Goal: Task Accomplishment & Management: Manage account settings

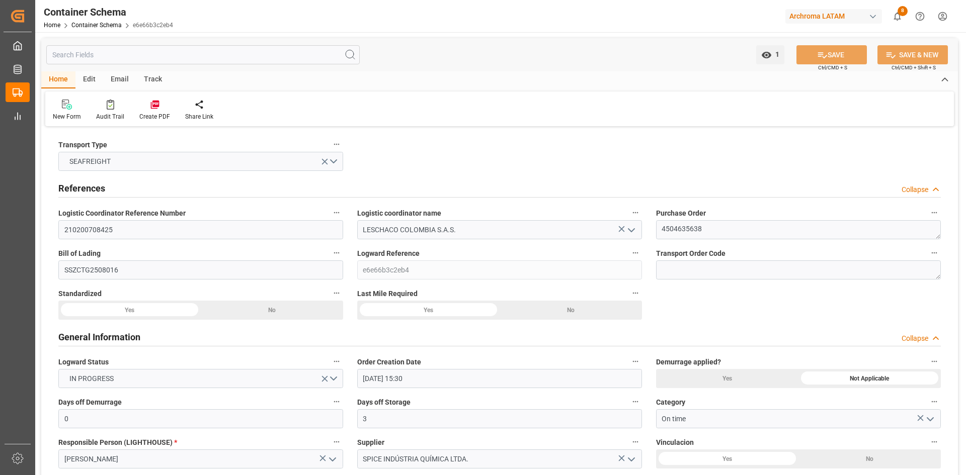
scroll to position [1207, 0]
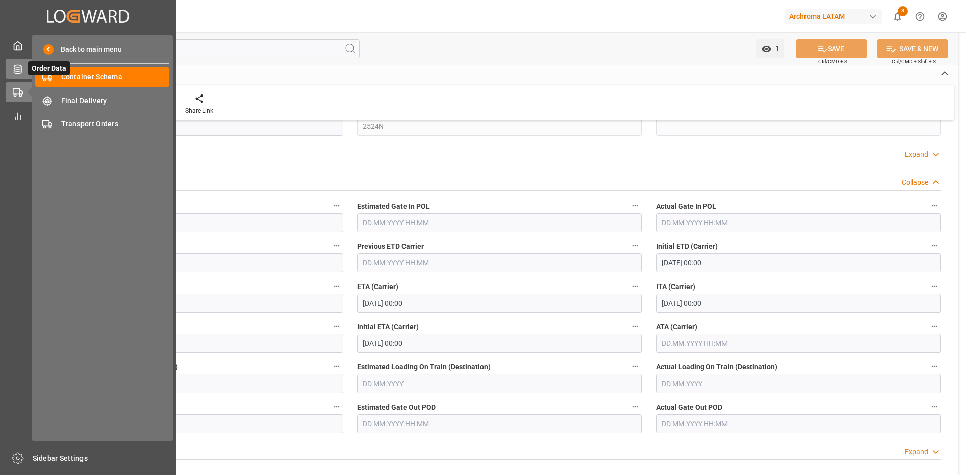
click at [22, 70] on icon at bounding box center [18, 69] width 10 height 10
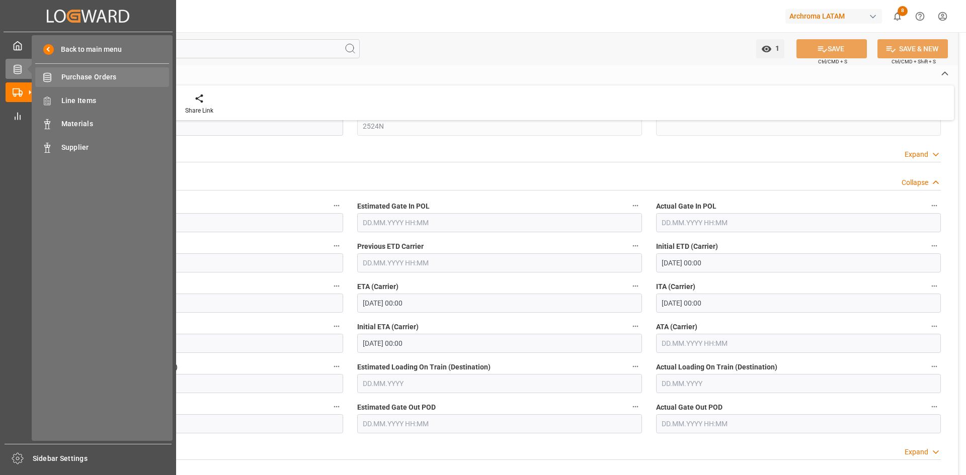
click at [95, 77] on span "Purchase Orders" at bounding box center [115, 77] width 108 height 11
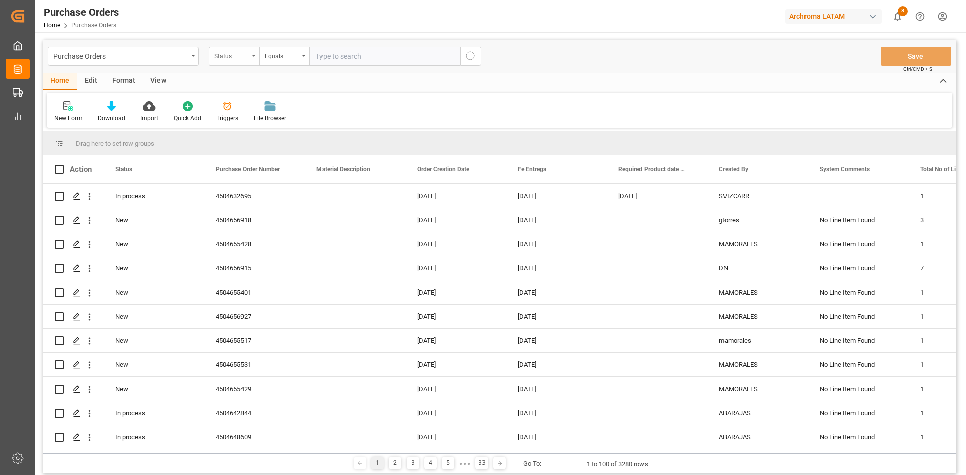
click at [247, 60] on div "Status" at bounding box center [231, 55] width 34 height 12
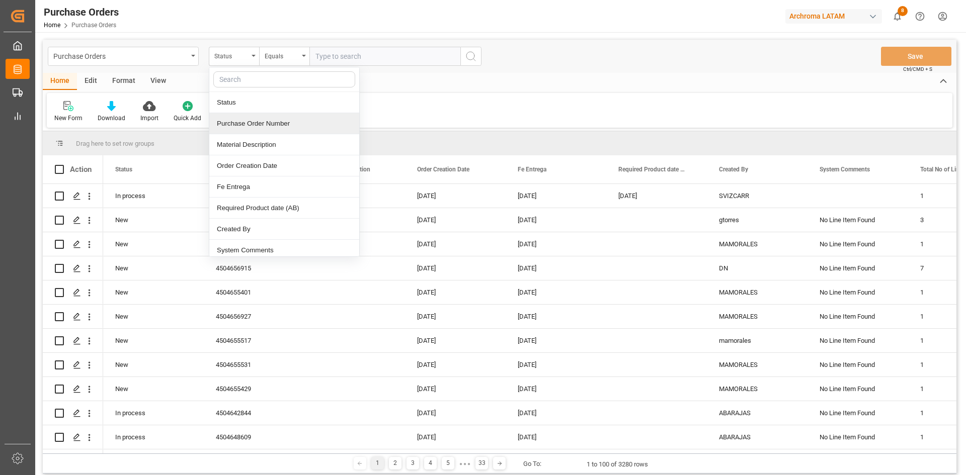
drag, startPoint x: 279, startPoint y: 125, endPoint x: 305, endPoint y: 103, distance: 34.3
click at [279, 125] on div "Purchase Order Number" at bounding box center [284, 123] width 150 height 21
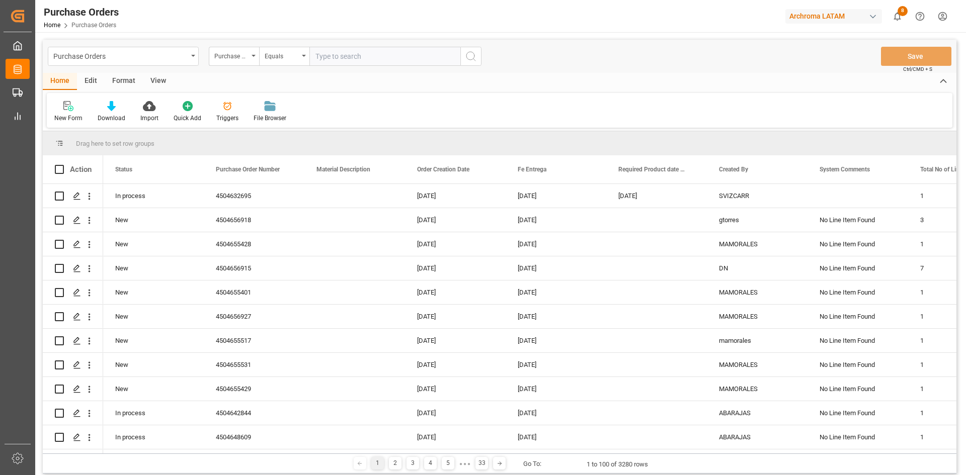
click at [345, 54] on input "text" at bounding box center [384, 56] width 151 height 19
paste input "4504639565"
type input "4504639565"
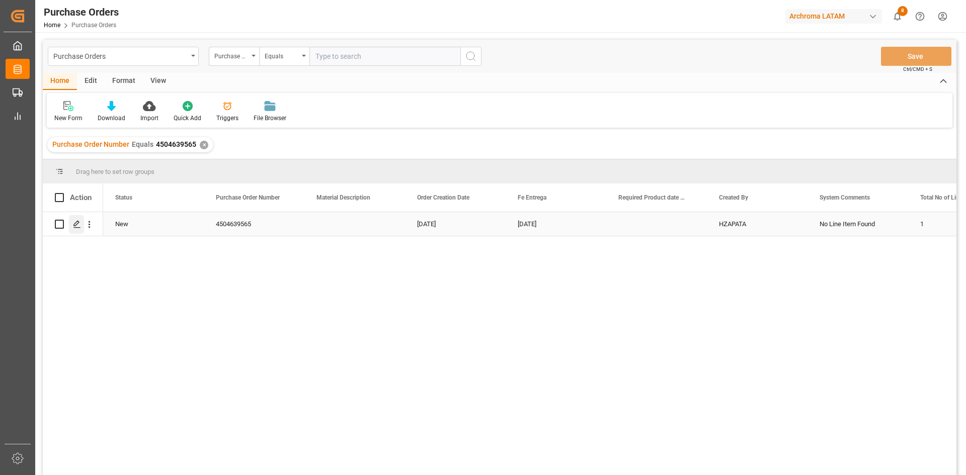
click at [75, 224] on icon "Press SPACE to select this row." at bounding box center [77, 224] width 8 height 8
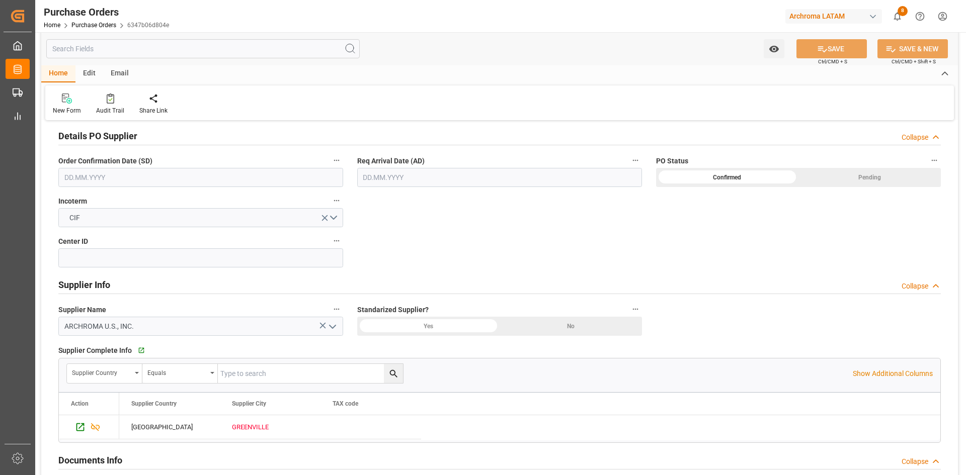
scroll to position [604, 0]
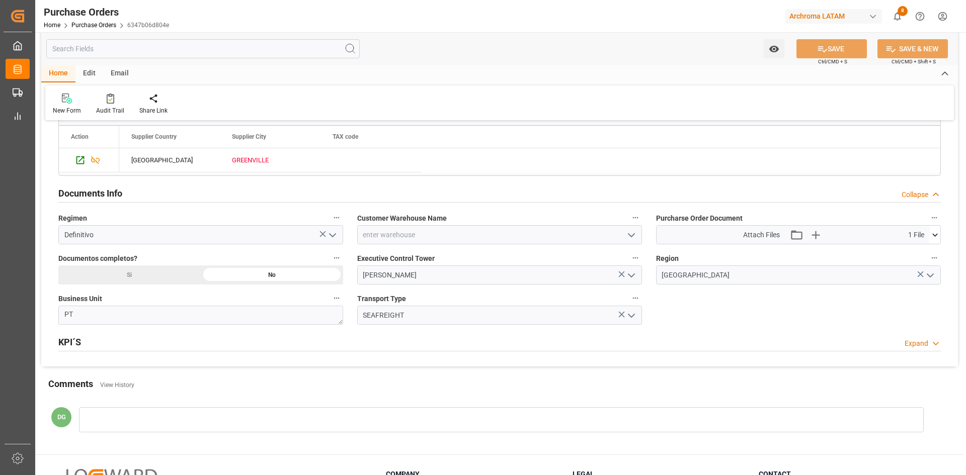
click at [937, 236] on icon at bounding box center [935, 235] width 11 height 11
click at [812, 233] on icon "button" at bounding box center [815, 235] width 16 height 16
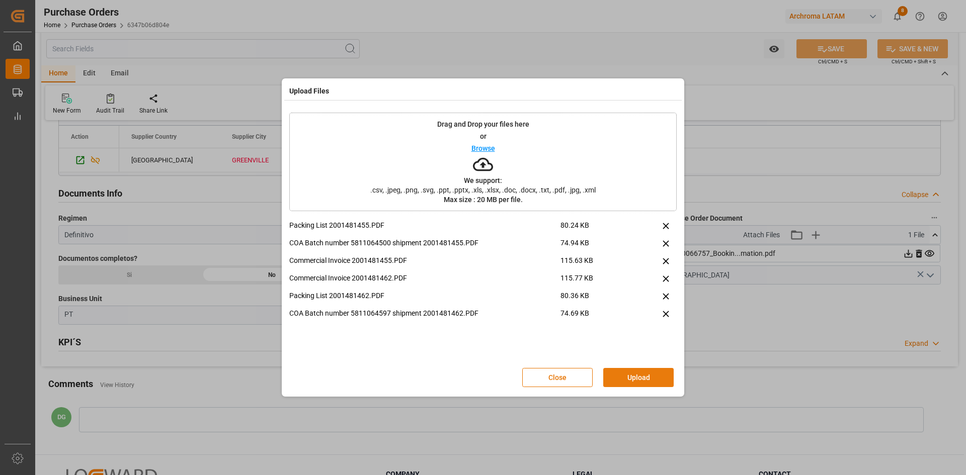
click at [649, 379] on button "Upload" at bounding box center [638, 377] width 70 height 19
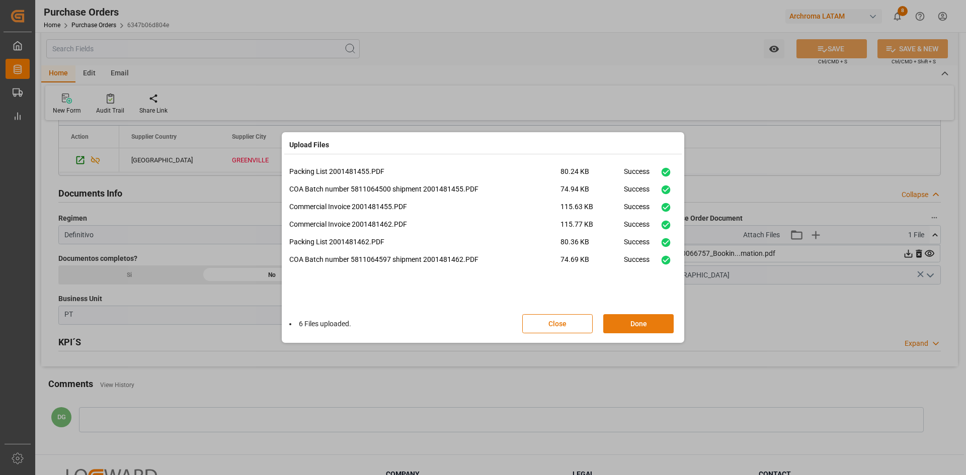
click at [653, 323] on button "Done" at bounding box center [638, 323] width 70 height 19
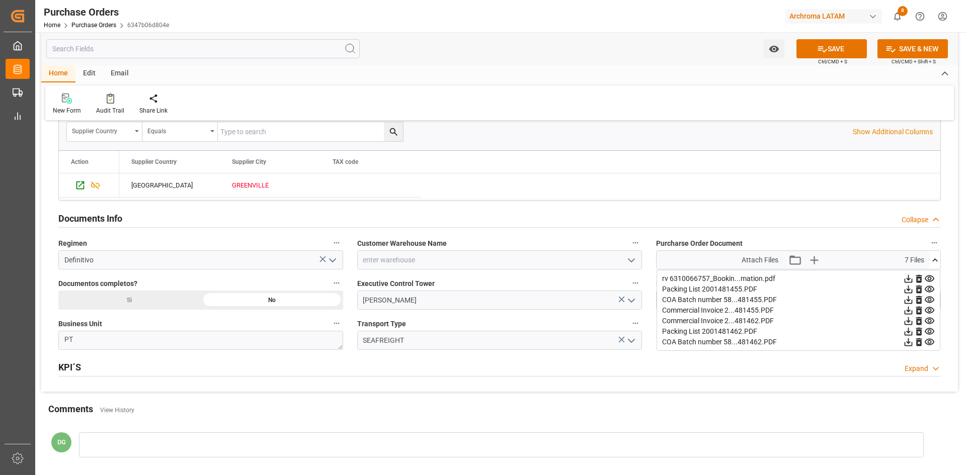
scroll to position [553, 0]
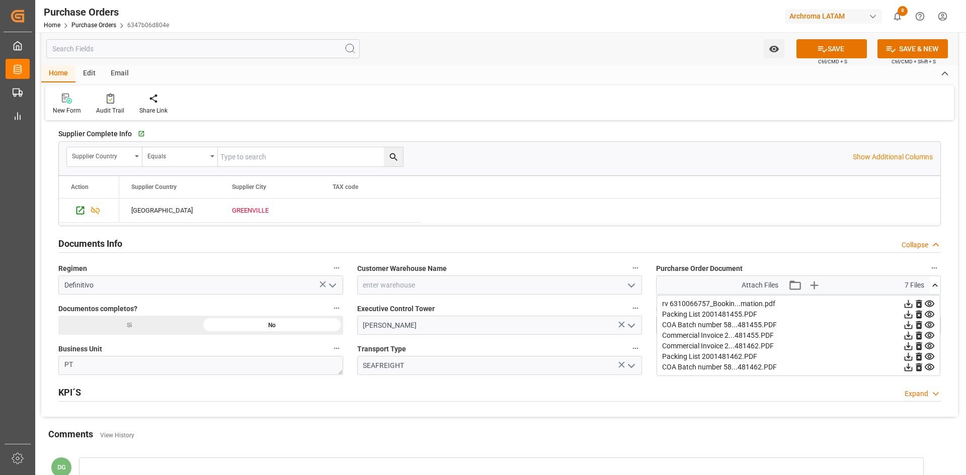
click at [933, 285] on icon at bounding box center [935, 285] width 11 height 11
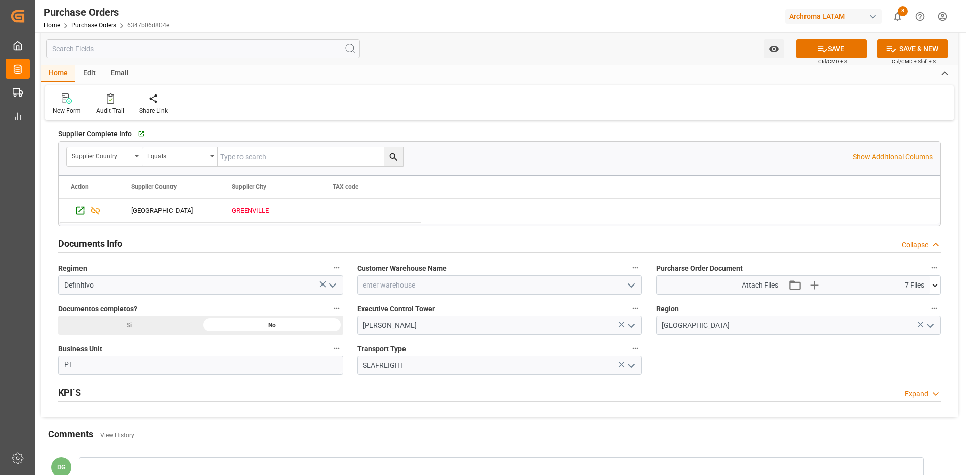
click at [128, 73] on div "Email" at bounding box center [119, 73] width 33 height 17
click at [77, 98] on div at bounding box center [68, 98] width 31 height 11
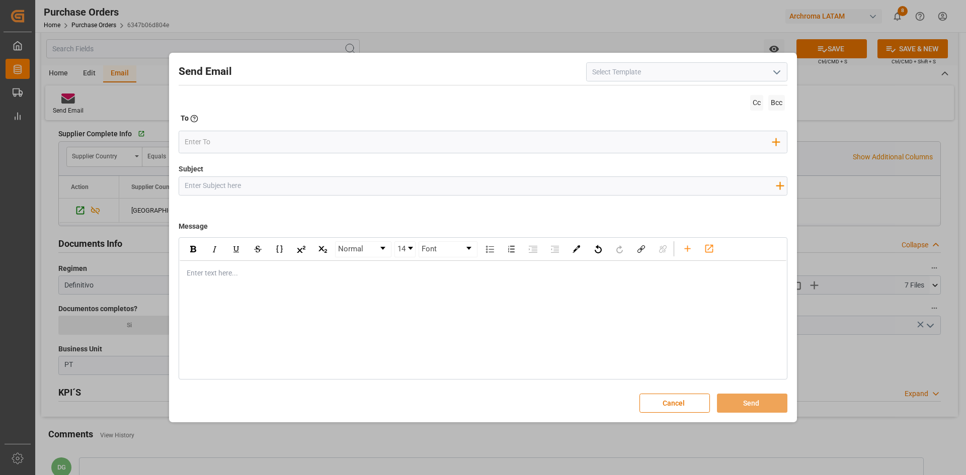
click at [776, 74] on icon "open menu" at bounding box center [777, 72] width 12 height 12
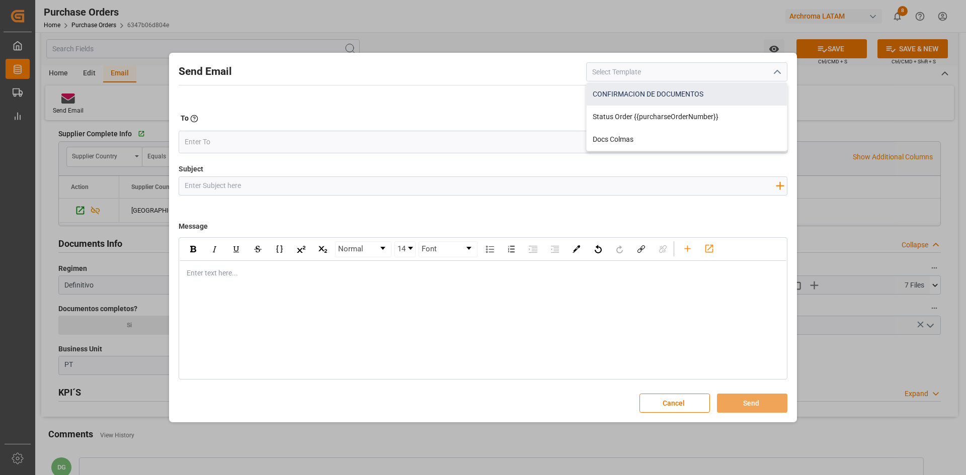
click at [722, 88] on div "CONFIRMACION DE DOCUMENTOS" at bounding box center [687, 94] width 200 height 23
type input "CONFIRMACION DE DOCUMENTOS"
type input "DOCUMENTOS NUEVOS PO {{purchaseOrderNumber}}"
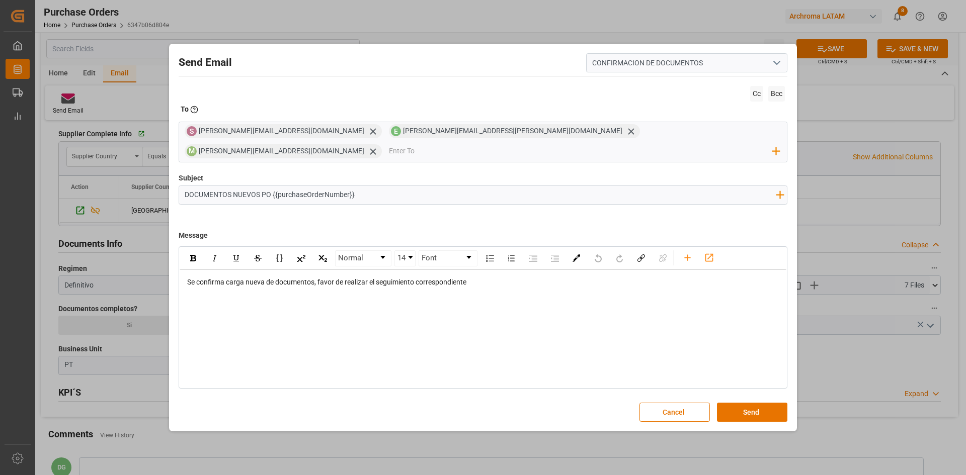
click at [771, 69] on icon "open menu" at bounding box center [777, 63] width 12 height 12
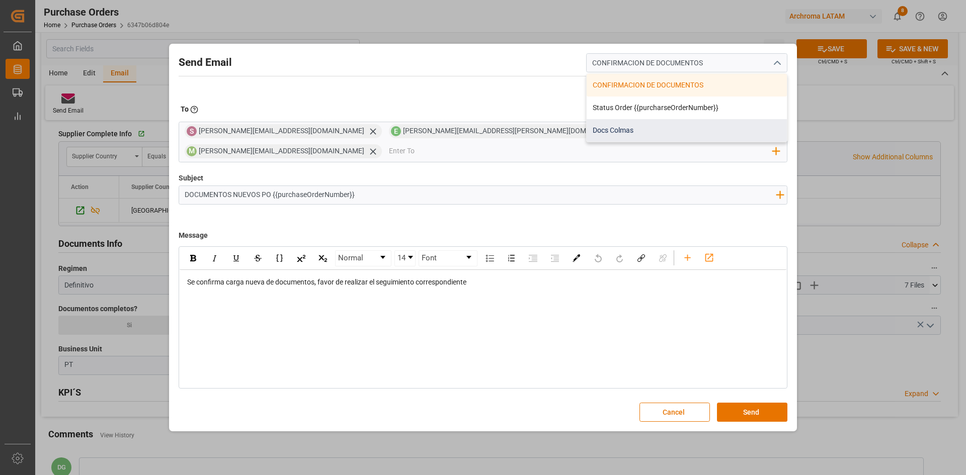
click at [639, 138] on div "Docs Colmas" at bounding box center [687, 130] width 200 height 23
type input "Docs Colmas"
type input "PO {{purchaseOrderNumber}} | Proveedor {{vendorName}}"
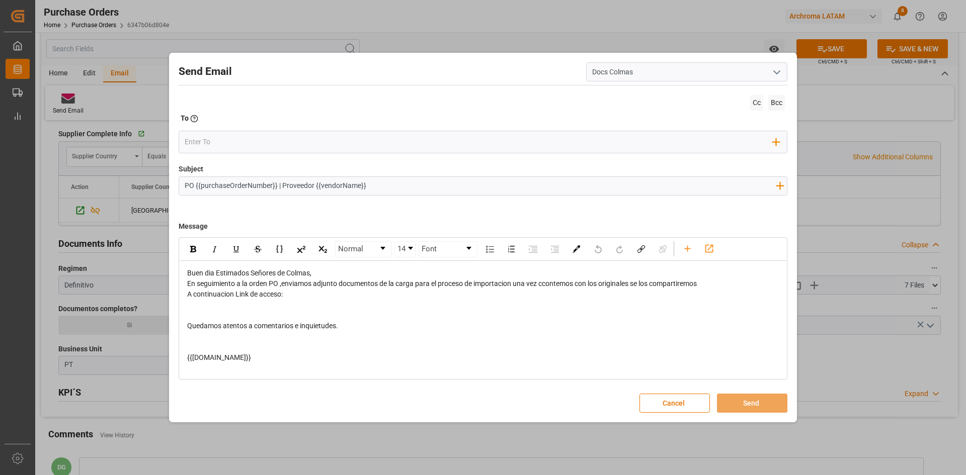
click at [775, 74] on icon "open menu" at bounding box center [777, 72] width 12 height 12
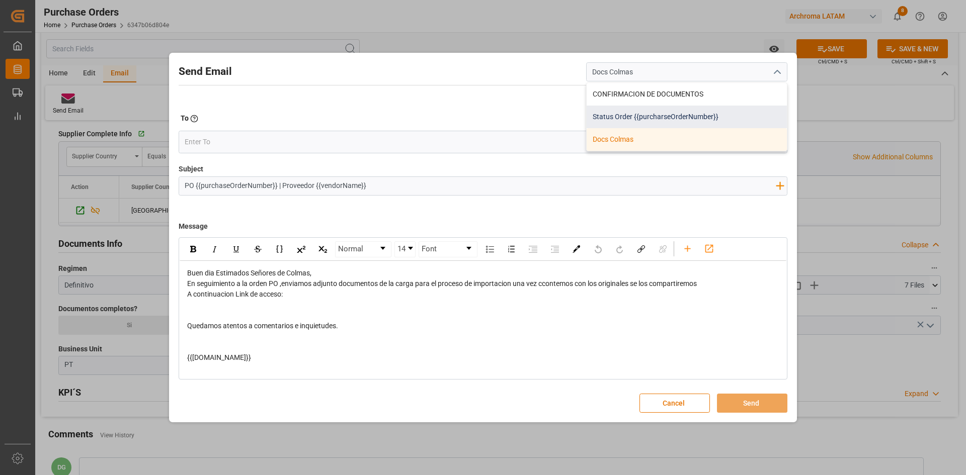
click at [640, 116] on div "Status Order {{purcharseOrderNumber}}" at bounding box center [687, 117] width 200 height 23
type input "Status Order {{purcharseOrderNumber}}"
type input "Status Order{{purchaseOrderNumber}}"
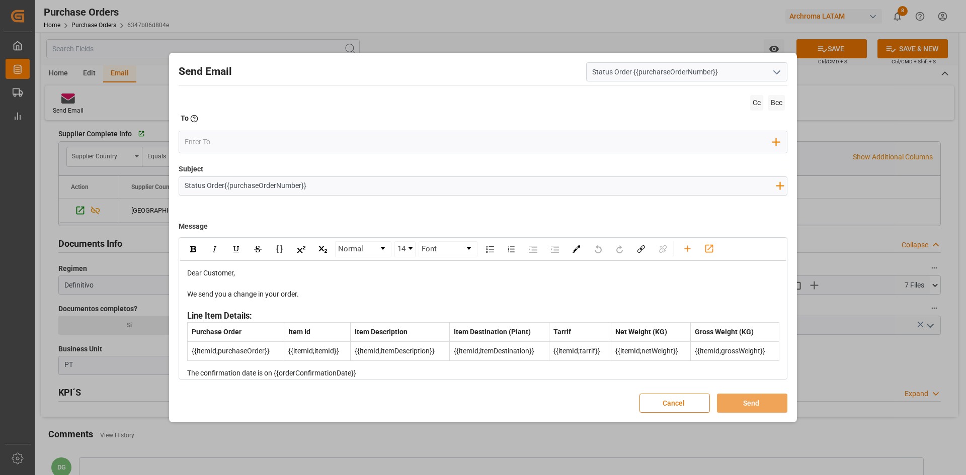
click at [669, 396] on button "Cancel" at bounding box center [674, 403] width 70 height 19
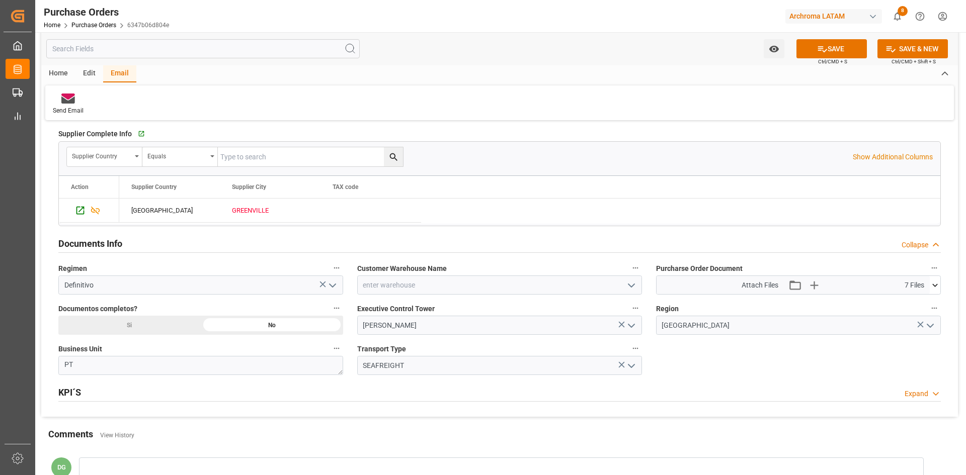
click at [85, 70] on div "Edit" at bounding box center [89, 73] width 28 height 17
click at [150, 101] on div at bounding box center [144, 98] width 38 height 11
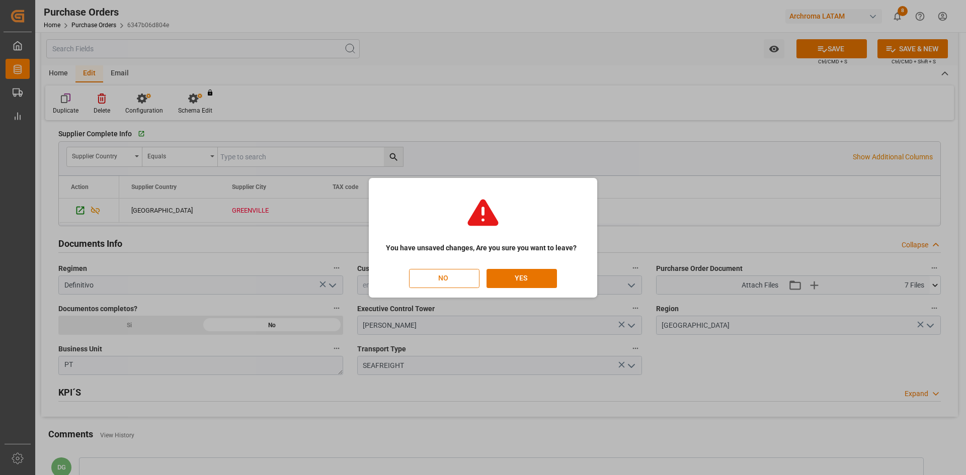
click at [468, 278] on button "NO" at bounding box center [444, 278] width 70 height 19
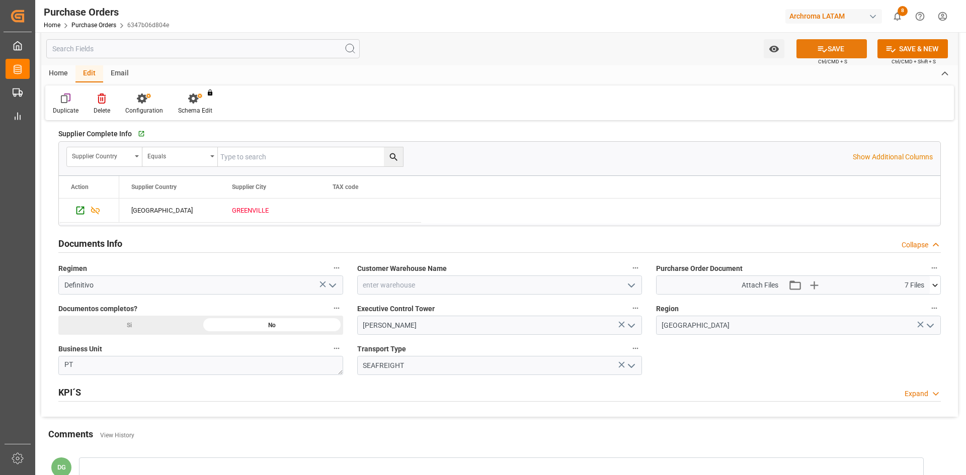
click at [852, 46] on button "SAVE" at bounding box center [831, 48] width 70 height 19
click at [145, 106] on div "Configuration" at bounding box center [144, 104] width 53 height 22
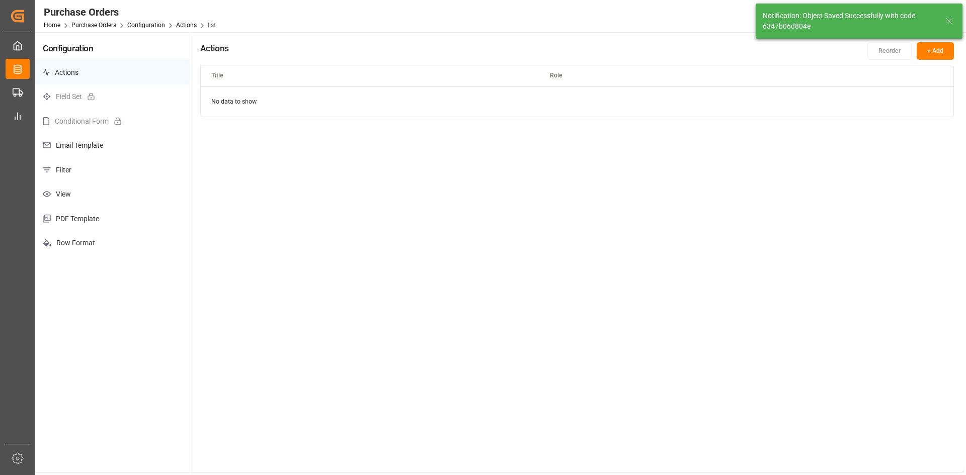
click at [92, 142] on p "Email Template" at bounding box center [112, 145] width 154 height 25
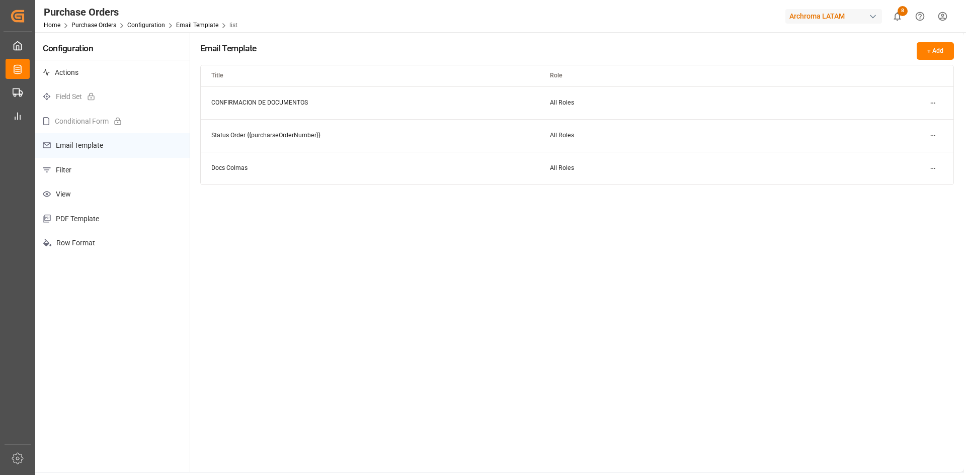
click at [942, 51] on button "+ Add" at bounding box center [935, 51] width 37 height 18
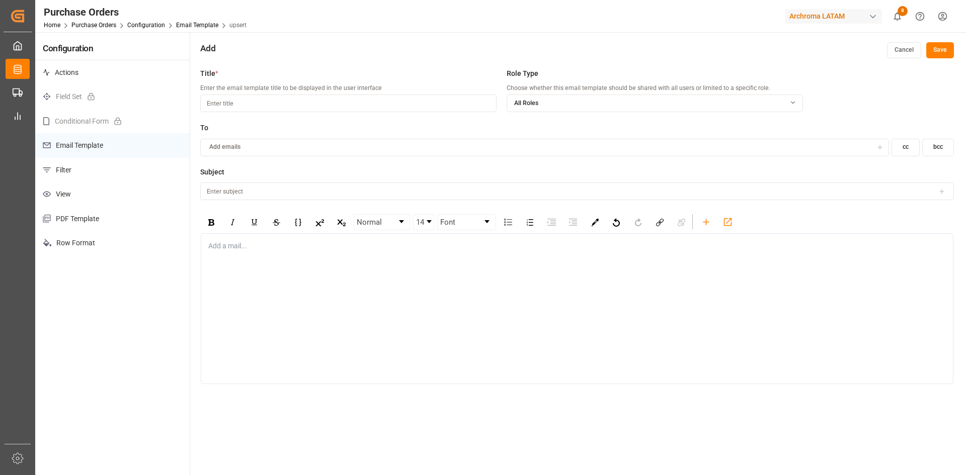
click at [262, 108] on input at bounding box center [348, 104] width 296 height 18
type input "p"
type input "PO // PT"
click at [899, 52] on button "Cancel" at bounding box center [904, 50] width 34 height 16
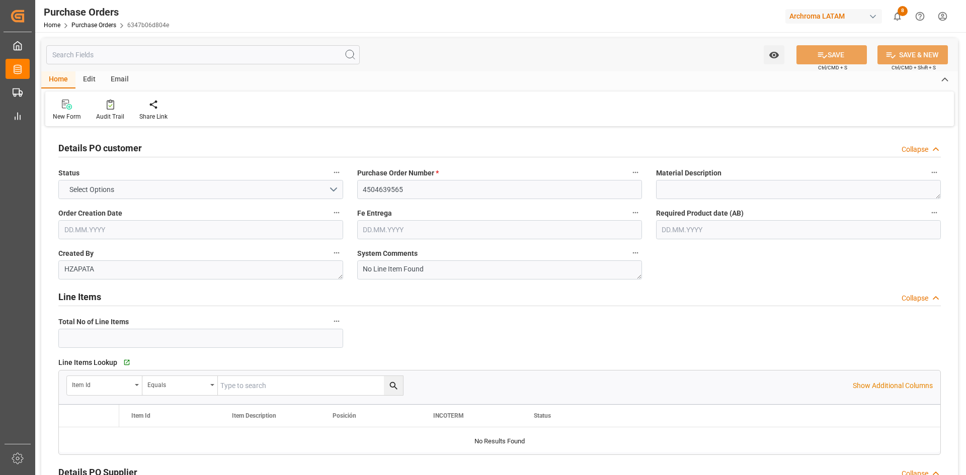
type input "1"
type input "[DATE]"
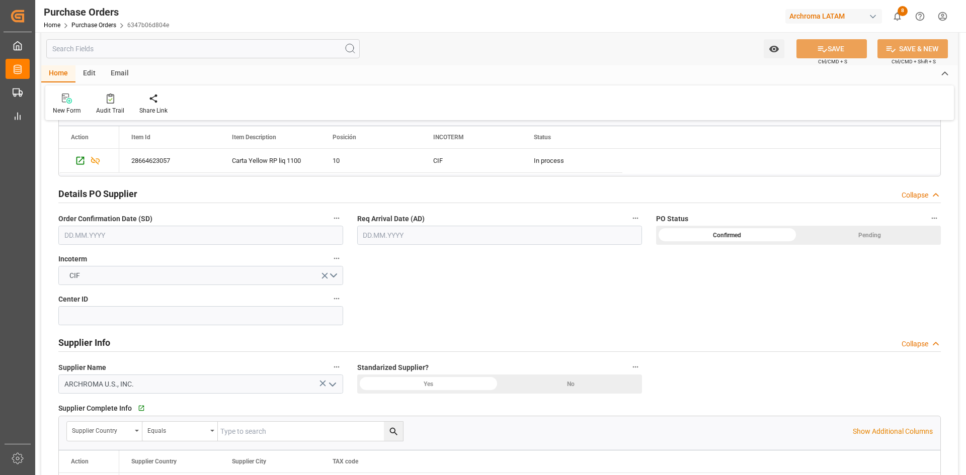
scroll to position [302, 0]
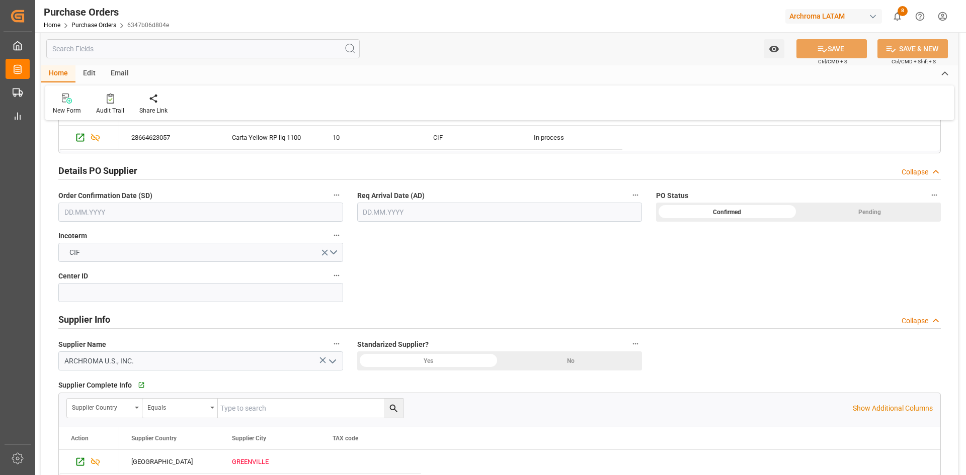
click at [116, 71] on div "Email" at bounding box center [119, 73] width 33 height 17
click at [69, 92] on div "Send Email" at bounding box center [499, 103] width 909 height 35
click at [70, 102] on icon at bounding box center [68, 100] width 14 height 7
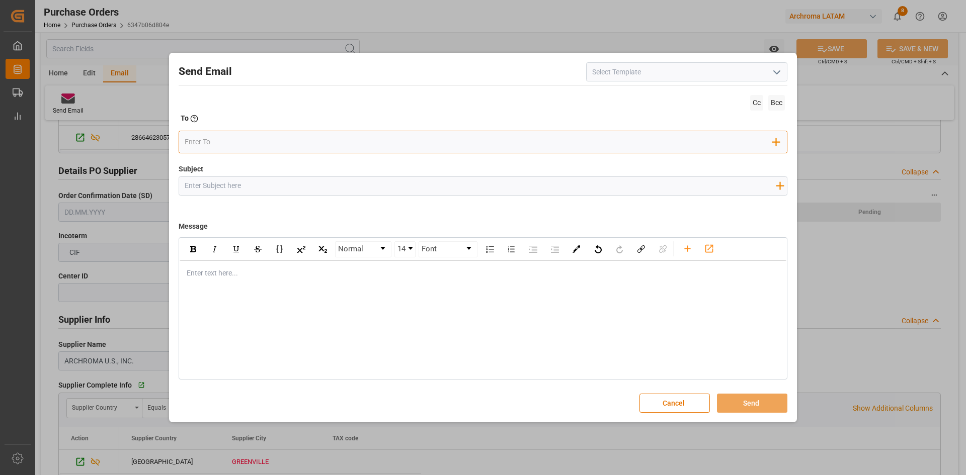
click at [227, 151] on div "Add Field to To" at bounding box center [483, 142] width 609 height 23
click at [231, 144] on input "email" at bounding box center [479, 142] width 589 height 15
type input "jhaque"
click at [227, 140] on input "jhaque" at bounding box center [479, 141] width 589 height 15
drag, startPoint x: 227, startPoint y: 141, endPoint x: 168, endPoint y: 141, distance: 59.9
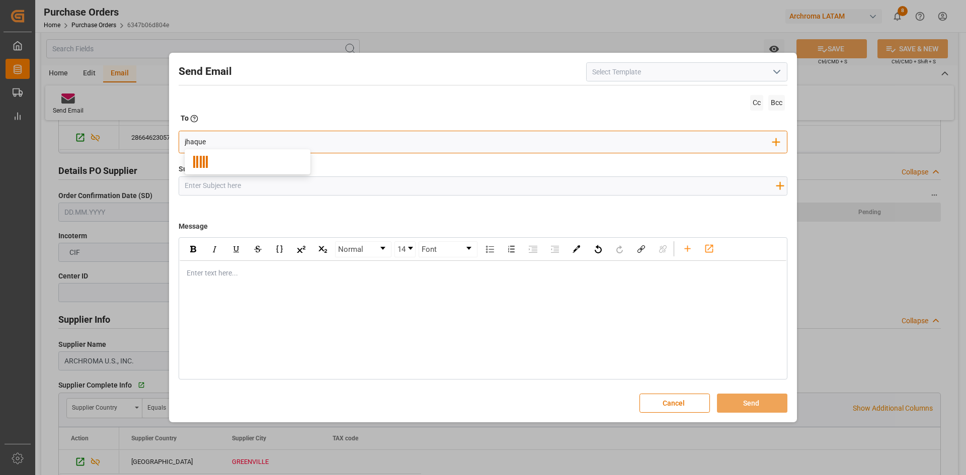
click at [168, 141] on div "Send Email Cc Bcc To Enter the TO Email address jhaque Add Field to To Invalid …" at bounding box center [483, 237] width 966 height 475
paste input "[PERSON_NAME] <[EMAIL_ADDRESS][DOMAIN_NAME]>"
drag, startPoint x: 250, startPoint y: 141, endPoint x: 85, endPoint y: 170, distance: 167.5
click at [85, 170] on div "Send Email Cc Bcc To Enter the TO Email address Jhaqueline [PERSON_NAME] <[EMAI…" at bounding box center [483, 237] width 966 height 475
click at [273, 138] on input "[EMAIL_ADDRESS][DOMAIN_NAME]>" at bounding box center [479, 142] width 589 height 15
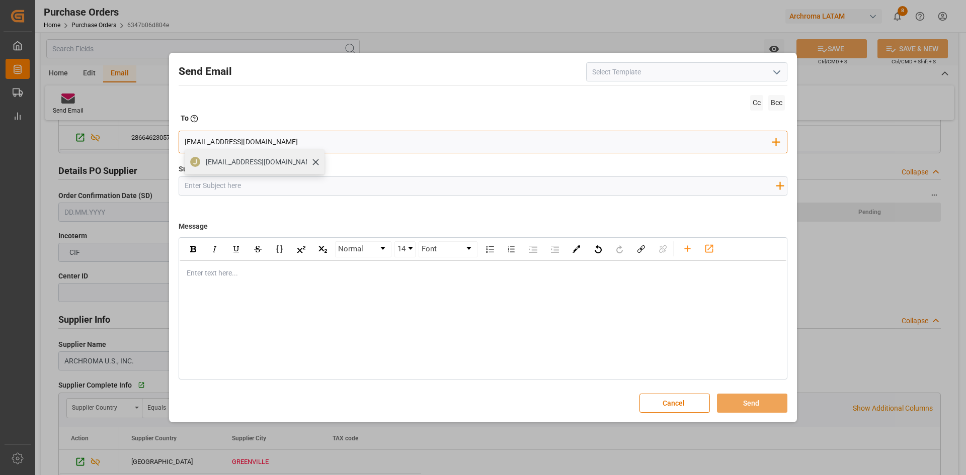
type input "[EMAIL_ADDRESS][DOMAIN_NAME]"
click at [245, 167] on span "[EMAIL_ADDRESS][DOMAIN_NAME]" at bounding box center [262, 162] width 112 height 11
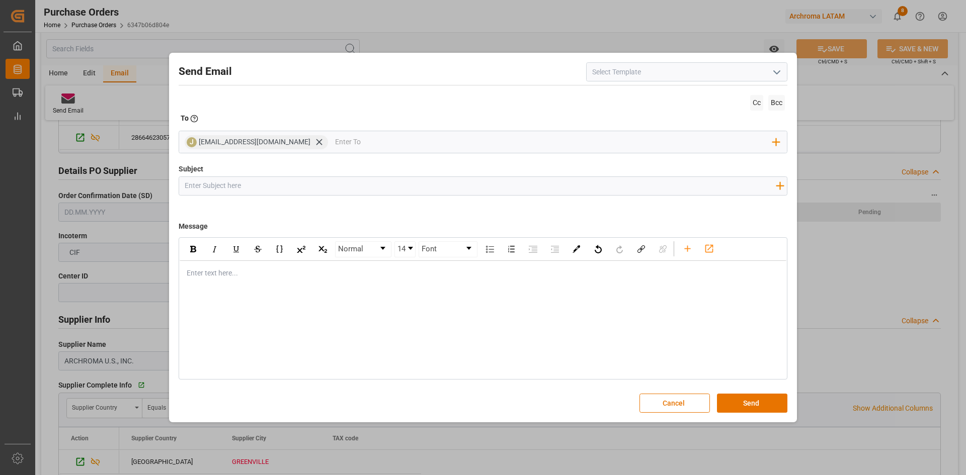
click at [261, 189] on input "Subject" at bounding box center [480, 186] width 602 height 18
paste input "PO 4504582308 //PT//DOCUMENTOS//ARCHROMA [GEOGRAPHIC_DATA] S. DE [PERSON_NAME] …"
click at [237, 279] on div "Enter text here..." at bounding box center [483, 273] width 607 height 25
click at [218, 276] on div "rdw-editor" at bounding box center [483, 273] width 592 height 11
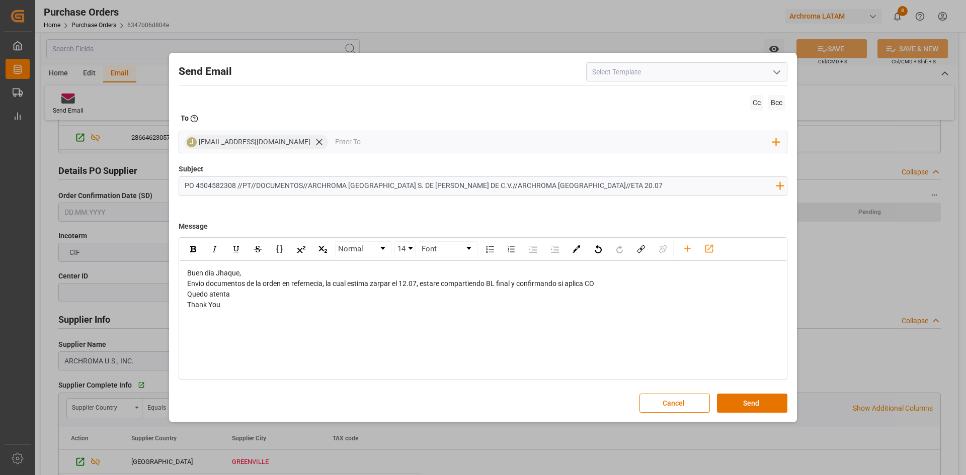
click at [233, 294] on div "Quedo atenta" at bounding box center [483, 294] width 592 height 11
click at [617, 276] on div "Buen dia Jhaque," at bounding box center [483, 273] width 592 height 11
click at [617, 285] on div "Envio documentos de la orden en refernecia, la cual estima zarpar el 12.07, est…" at bounding box center [483, 284] width 592 height 11
click at [241, 304] on div "Quedo atenta" at bounding box center [483, 305] width 592 height 11
click at [269, 273] on div "Buen dia Jhaque," at bounding box center [483, 273] width 592 height 11
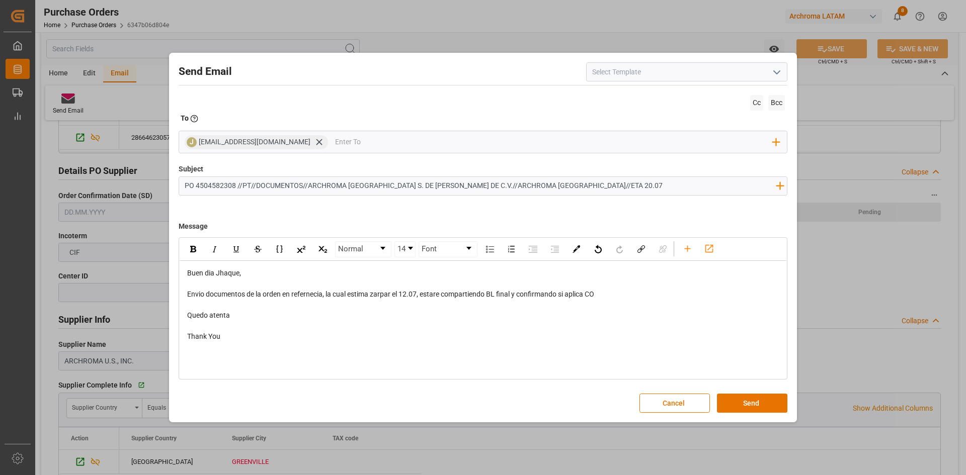
click at [620, 304] on div "rdw-editor" at bounding box center [483, 305] width 592 height 11
click at [449, 298] on span "Envio documentos de la orden en refernecia, la cual estima zarpar el 12.07, est…" at bounding box center [390, 294] width 407 height 8
click at [423, 297] on span "Envio documentos de la orden en refernecia, la cual estima zarpar el 12.07, est…" at bounding box center [390, 294] width 407 height 8
drag, startPoint x: 421, startPoint y: 297, endPoint x: 328, endPoint y: 296, distance: 92.6
click at [328, 296] on span "Envio documentos de la orden en refernecia, la cual estima zarpar el 12.07, est…" at bounding box center [390, 294] width 407 height 8
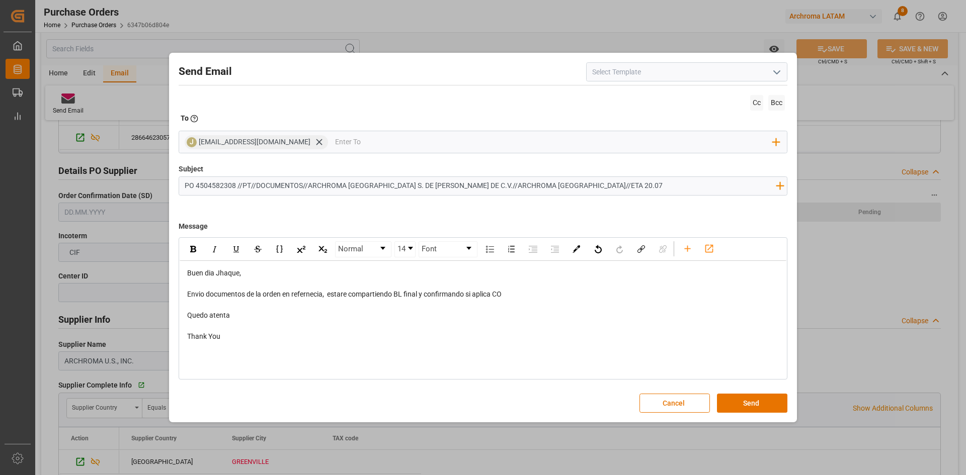
click at [213, 186] on input "PO 4504582308 //PT//DOCUMENTOS//ARCHROMA [GEOGRAPHIC_DATA] S. DE [PERSON_NAME] …" at bounding box center [480, 186] width 602 height 18
paste input "639565"
click at [390, 188] on input "PO 4504639565 //PT//DOCUMENTOS//ARCHROMA [GEOGRAPHIC_DATA] S. DE [PERSON_NAME] …" at bounding box center [480, 186] width 602 height 18
drag, startPoint x: 428, startPoint y: 183, endPoint x: 348, endPoint y: 192, distance: 80.5
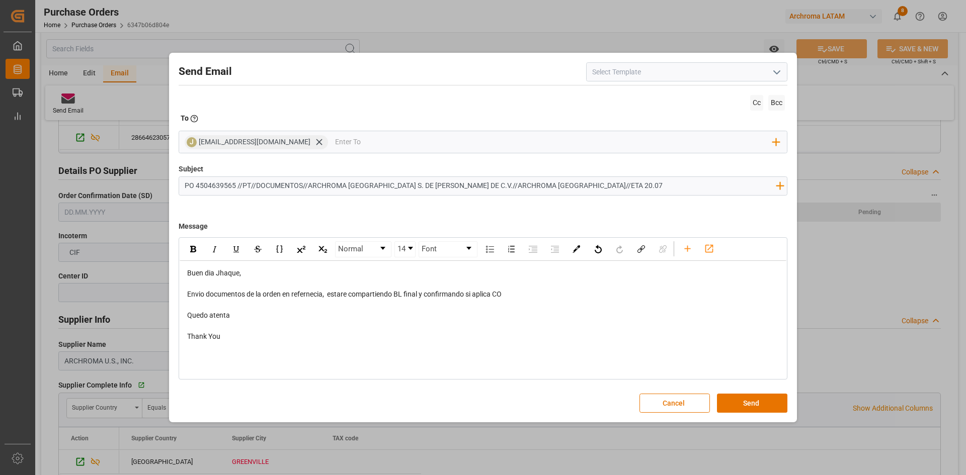
click at [348, 192] on input "PO 4504639565 //PT//DOCUMENTOS//ARCHROMA [GEOGRAPHIC_DATA] S. DE [PERSON_NAME] …" at bounding box center [480, 186] width 602 height 18
click at [499, 188] on input "PO 4504639565 //PT//DOCUMENTOS//ARCHROMA U.S INC .//ARCHROMA [GEOGRAPHIC_DATA]/…" at bounding box center [480, 186] width 602 height 18
click at [462, 186] on input "PO 4504639565 //PT//DOCUMENTOS//ARCHROMA U.S INC .//ARCHROMA [GEOGRAPHIC_DATA]/…" at bounding box center [480, 186] width 602 height 18
click at [706, 250] on icon "rdw-toolbar" at bounding box center [709, 249] width 8 height 8
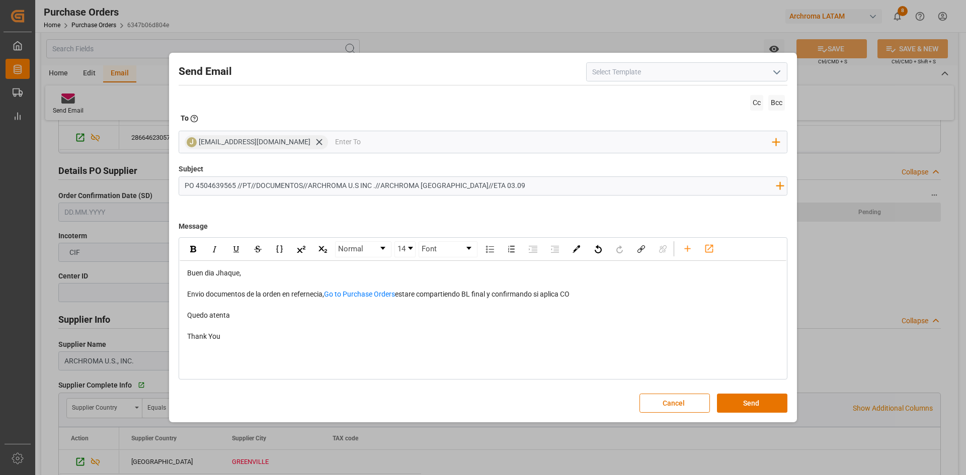
type input "PO 4504639565 //PT//DOCUMENTOS//ARCHROMA U.S INC .//ARCHROMA [GEOGRAPHIC_DATA]/…"
click at [401, 295] on span "estare compartiendo BL final y confirmando si aplica CO" at bounding box center [482, 294] width 175 height 8
drag, startPoint x: 400, startPoint y: 293, endPoint x: 335, endPoint y: 296, distance: 65.5
click at [335, 296] on div "Envio documentos de la orden en refernecia, Go to Purchase Orders estare compar…" at bounding box center [483, 294] width 592 height 11
click at [684, 249] on icon "rdw-toolbar" at bounding box center [687, 248] width 11 height 11
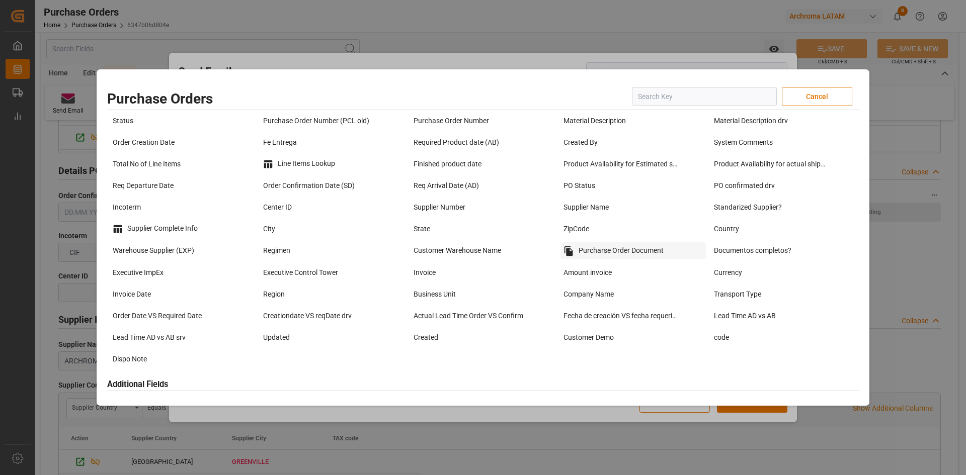
click at [641, 249] on div "Purcharse Order Document" at bounding box center [632, 250] width 145 height 17
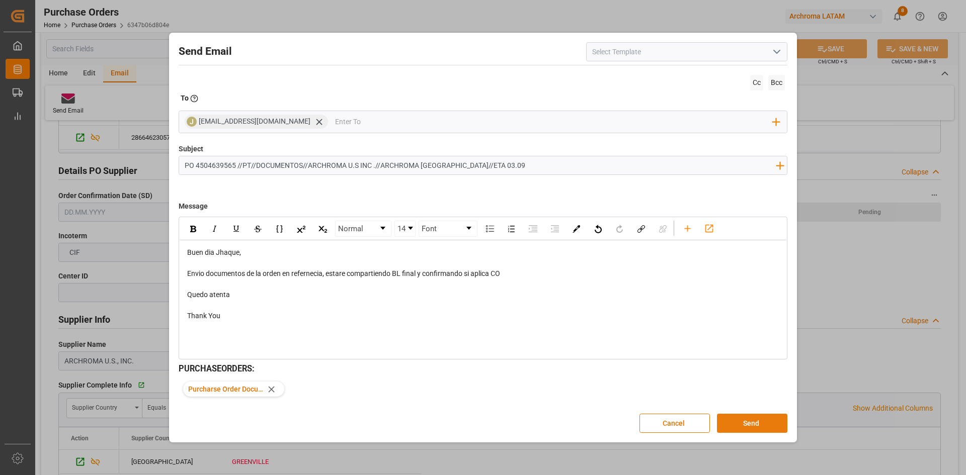
click at [752, 423] on button "Send" at bounding box center [752, 423] width 70 height 19
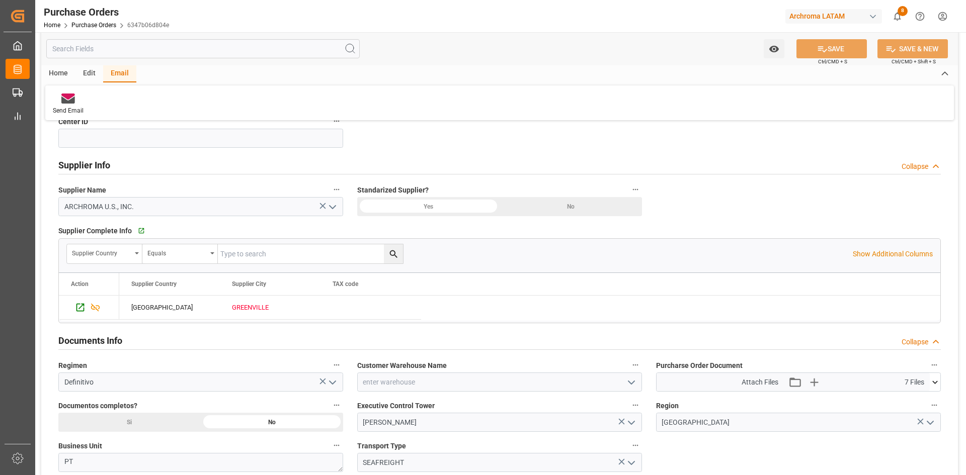
scroll to position [503, 0]
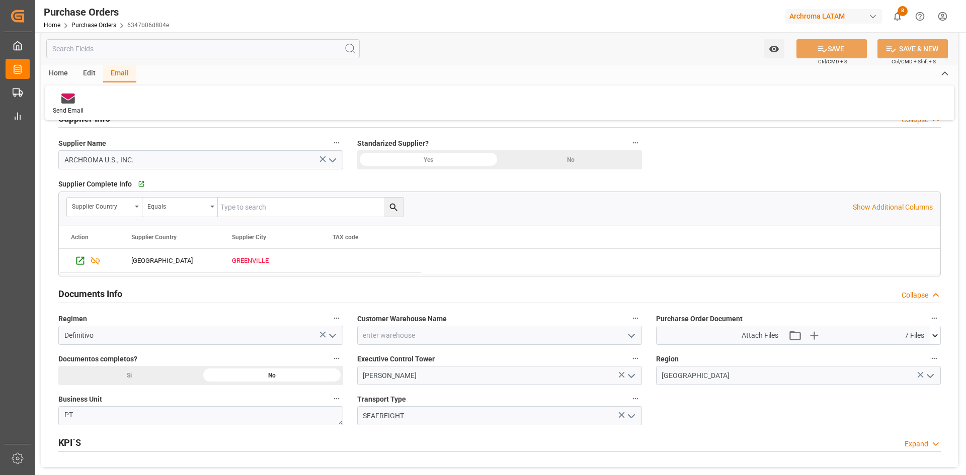
click at [933, 337] on icon at bounding box center [935, 336] width 11 height 11
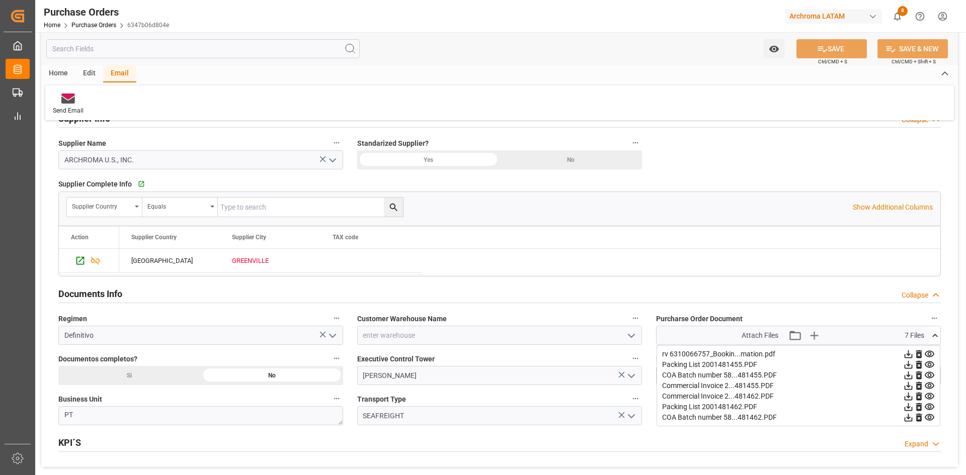
click at [914, 395] on icon at bounding box center [908, 396] width 11 height 11
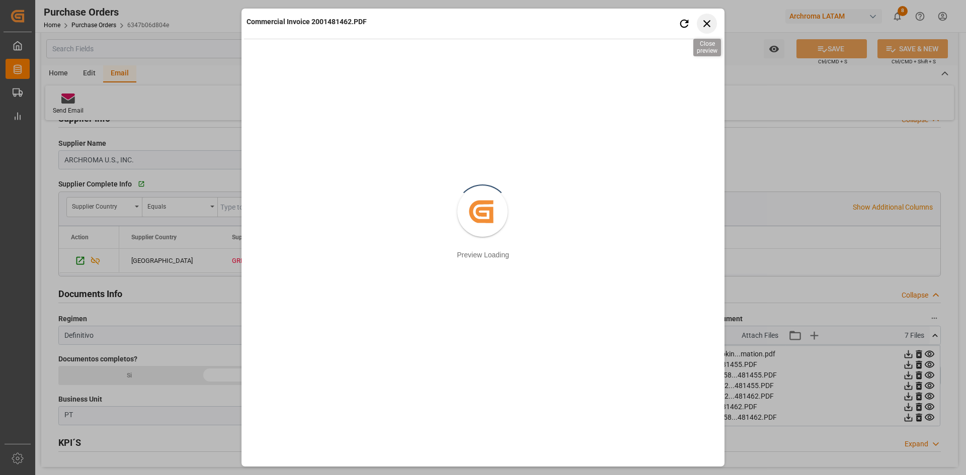
click at [712, 23] on icon "button" at bounding box center [707, 23] width 13 height 13
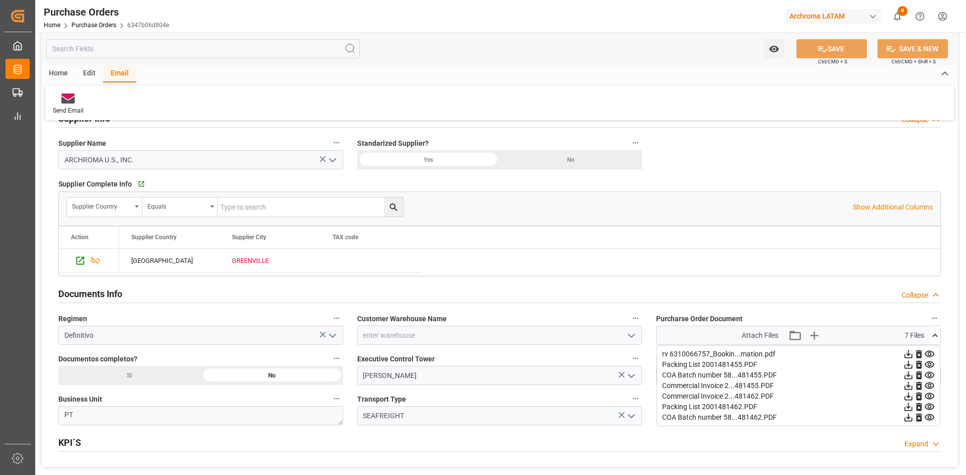
click at [914, 386] on icon at bounding box center [908, 386] width 11 height 11
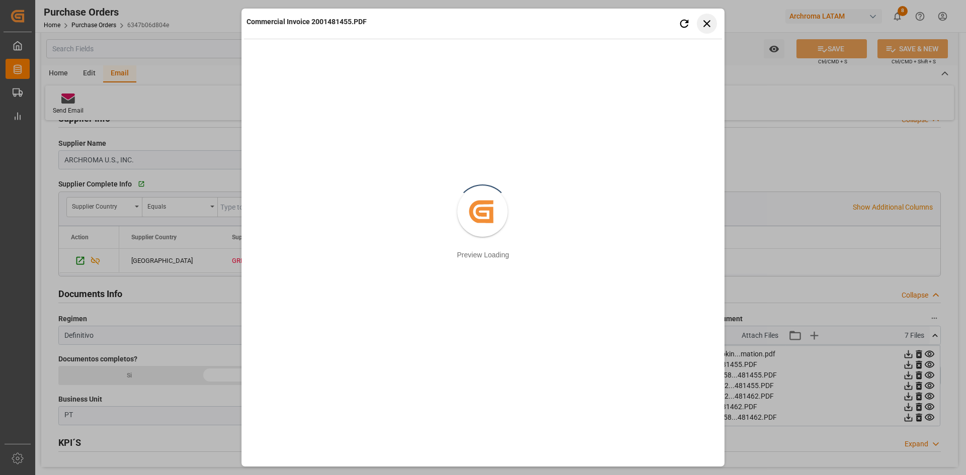
click at [713, 22] on button "Close preview" at bounding box center [707, 24] width 20 height 20
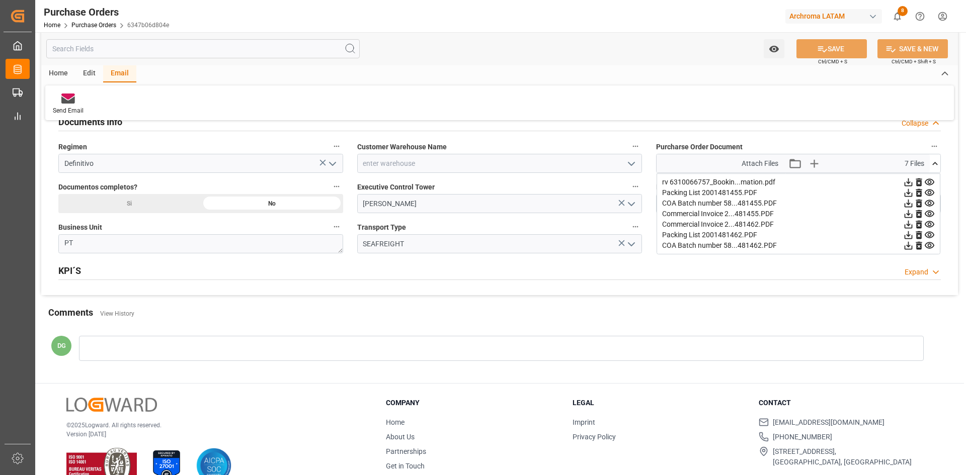
scroll to position [697, 0]
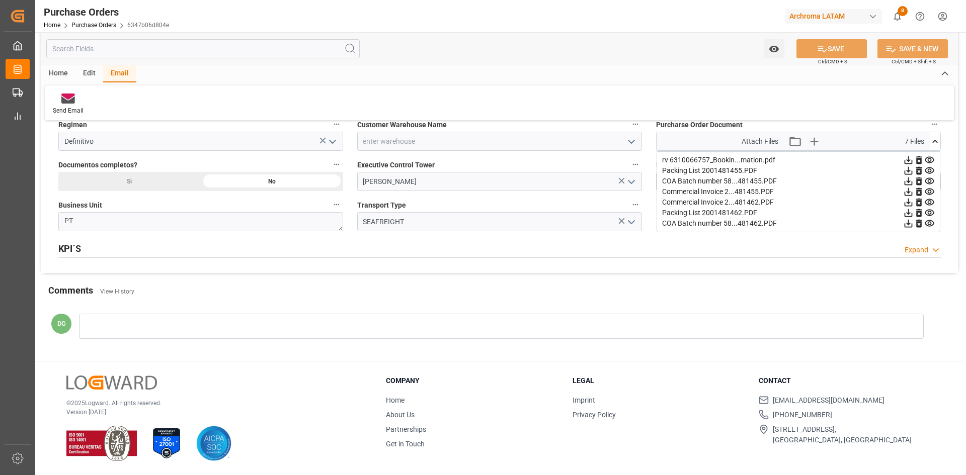
click at [914, 172] on icon at bounding box center [908, 171] width 11 height 11
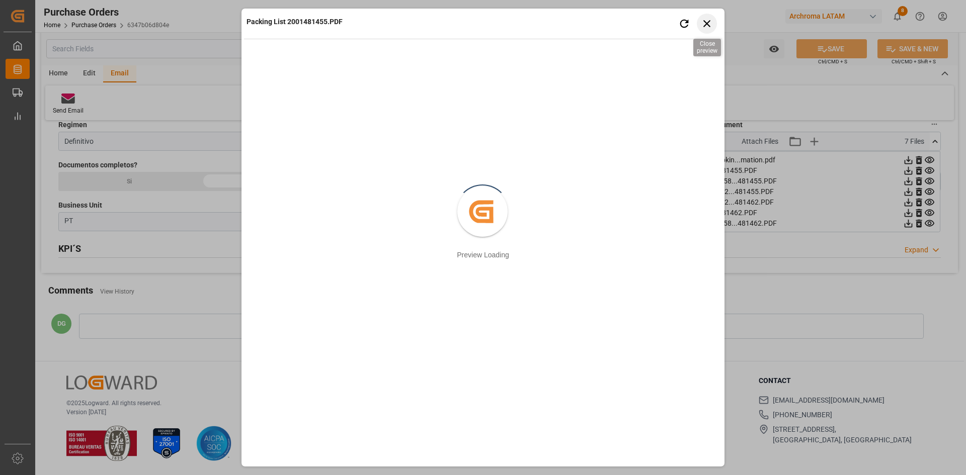
click at [710, 26] on icon "button" at bounding box center [707, 23] width 13 height 13
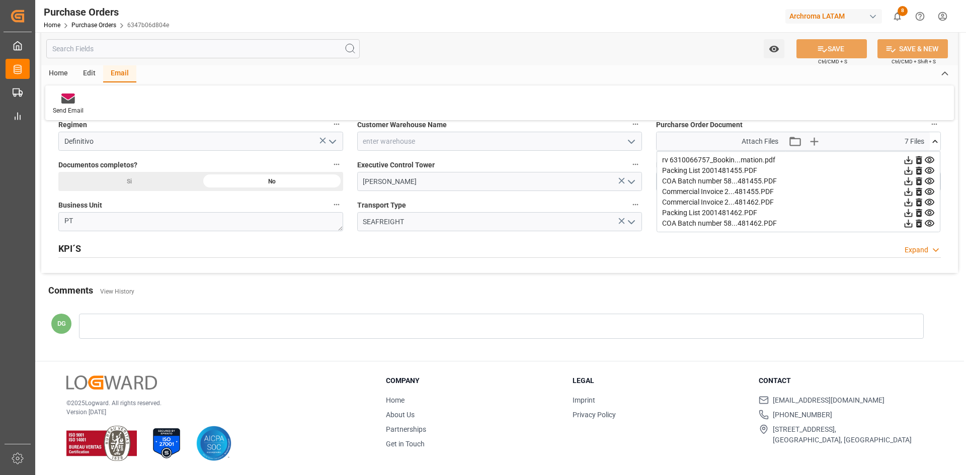
click at [913, 170] on icon at bounding box center [909, 171] width 8 height 8
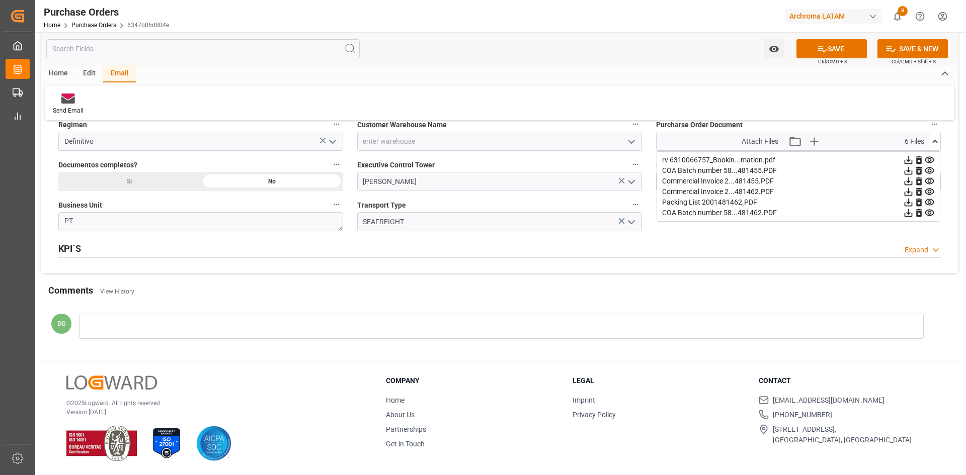
click at [914, 170] on icon at bounding box center [908, 171] width 11 height 11
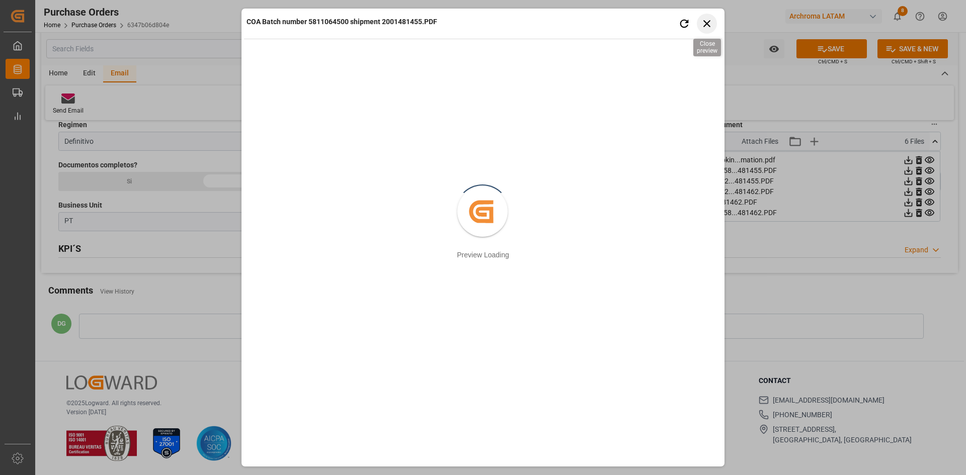
click at [709, 22] on icon "button" at bounding box center [706, 23] width 7 height 7
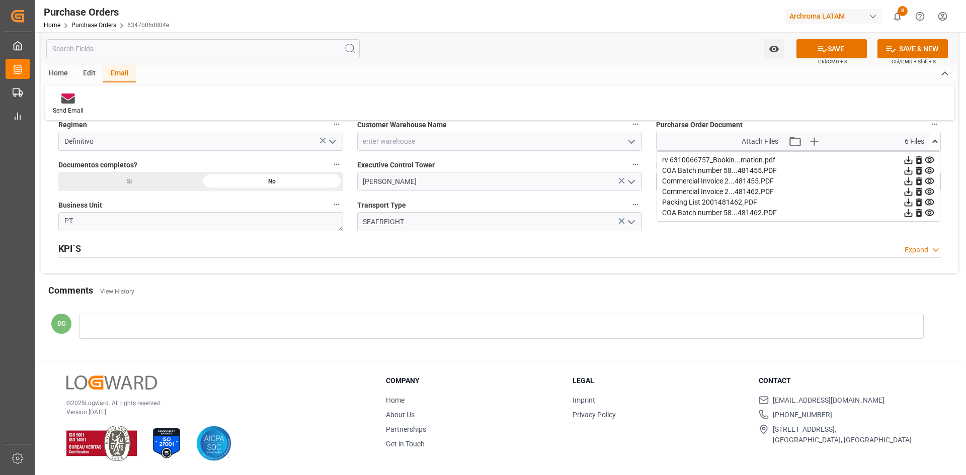
click at [913, 172] on icon at bounding box center [909, 171] width 8 height 8
click at [913, 170] on icon at bounding box center [909, 171] width 8 height 8
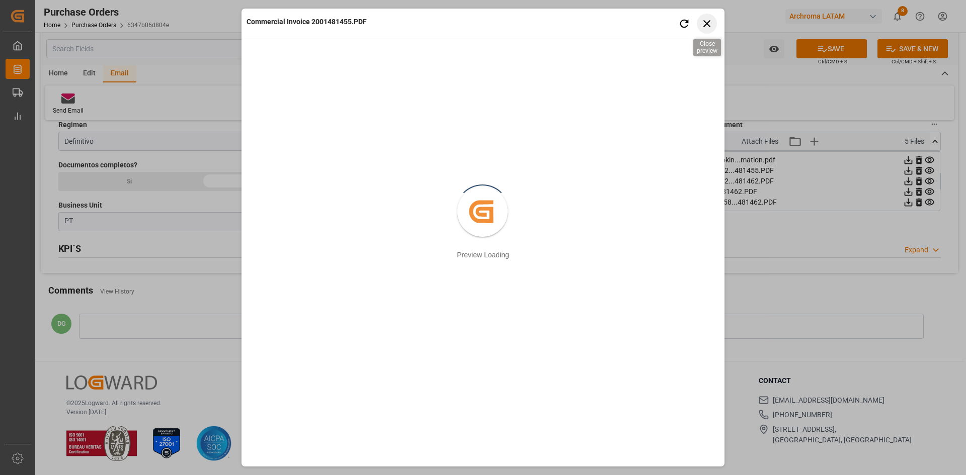
click at [704, 22] on icon "button" at bounding box center [707, 23] width 13 height 13
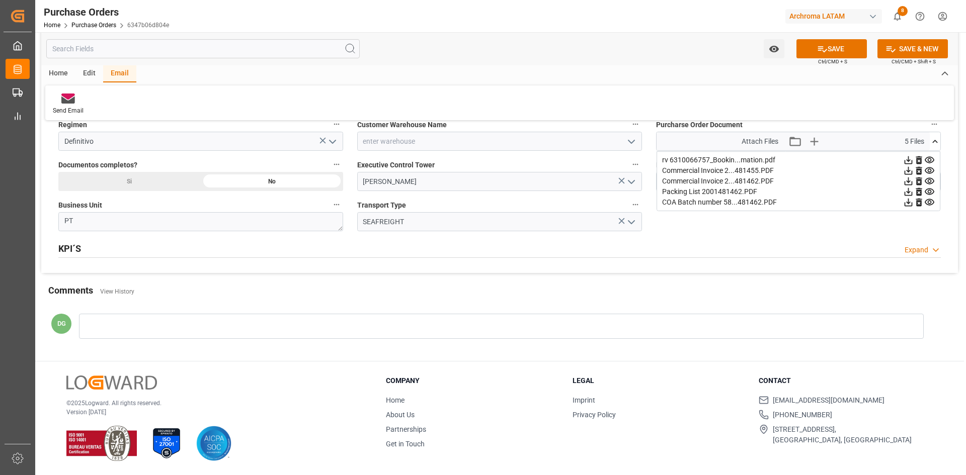
click at [914, 169] on icon at bounding box center [908, 171] width 11 height 11
click at [828, 45] on button "SAVE" at bounding box center [831, 48] width 70 height 19
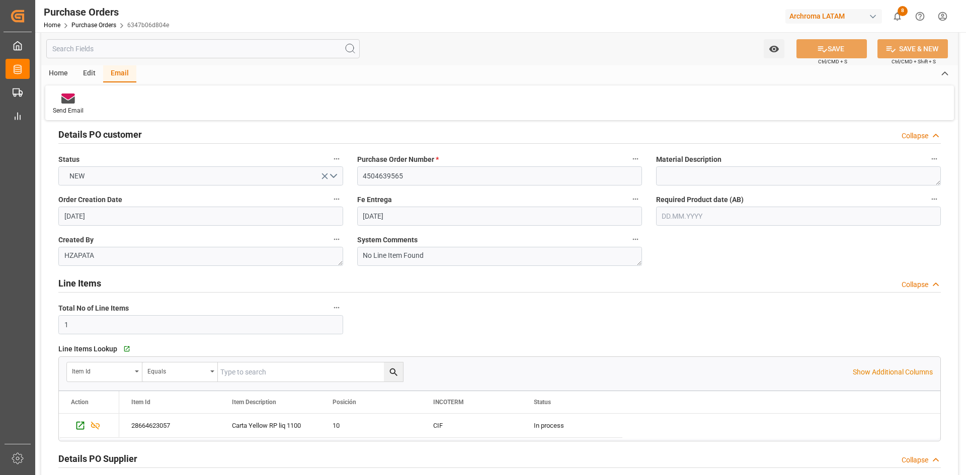
scroll to position [0, 0]
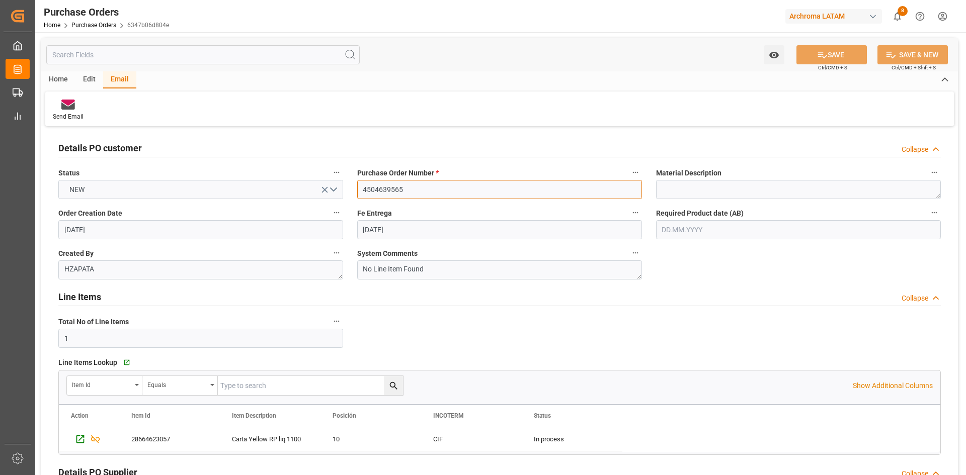
click at [408, 188] on input "4504639565" at bounding box center [499, 189] width 285 height 19
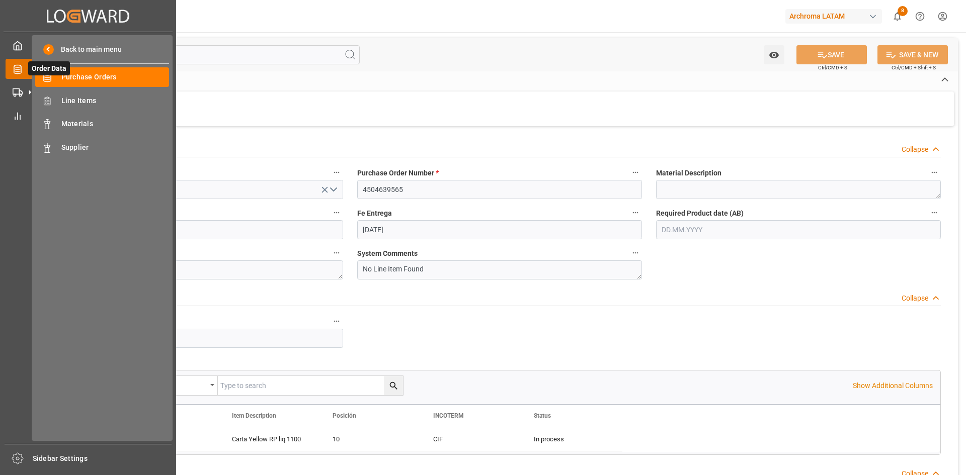
click at [27, 67] on icon at bounding box center [29, 68] width 21 height 21
click at [115, 73] on span "Purchase Orders" at bounding box center [115, 77] width 108 height 11
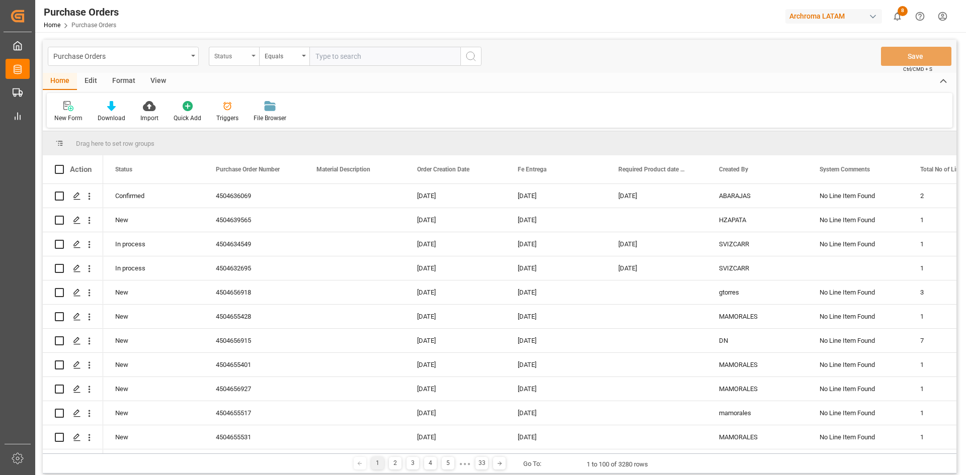
click at [252, 60] on div "Status" at bounding box center [234, 56] width 50 height 19
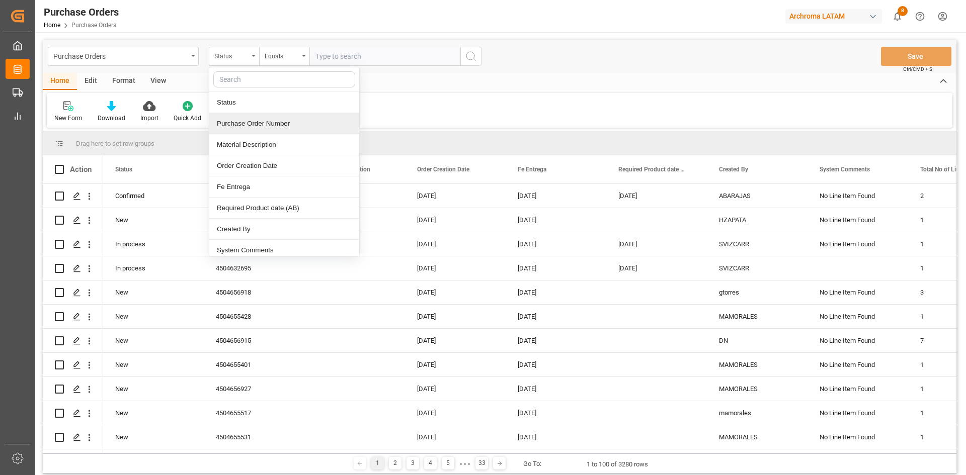
click at [273, 127] on div "Purchase Order Number" at bounding box center [284, 123] width 150 height 21
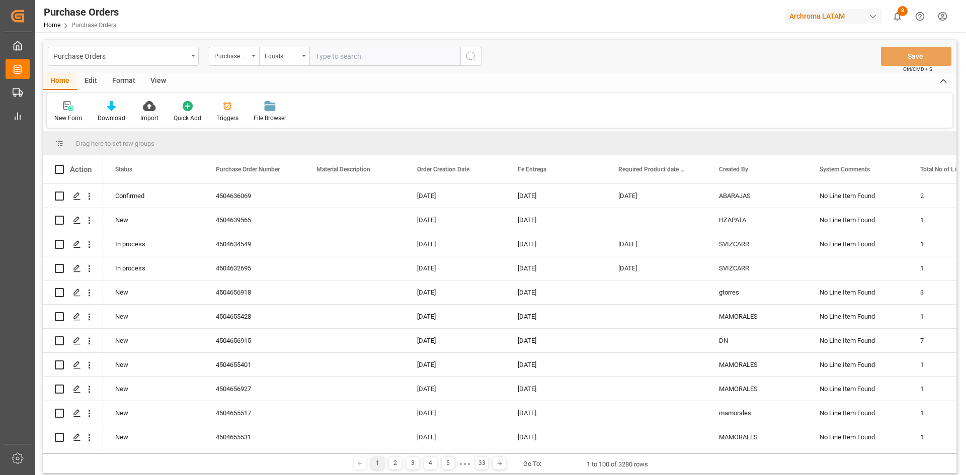
click at [322, 53] on input "text" at bounding box center [384, 56] width 151 height 19
paste input "4504650907"
type input "4504650907"
click at [464, 60] on button "search button" at bounding box center [470, 56] width 21 height 19
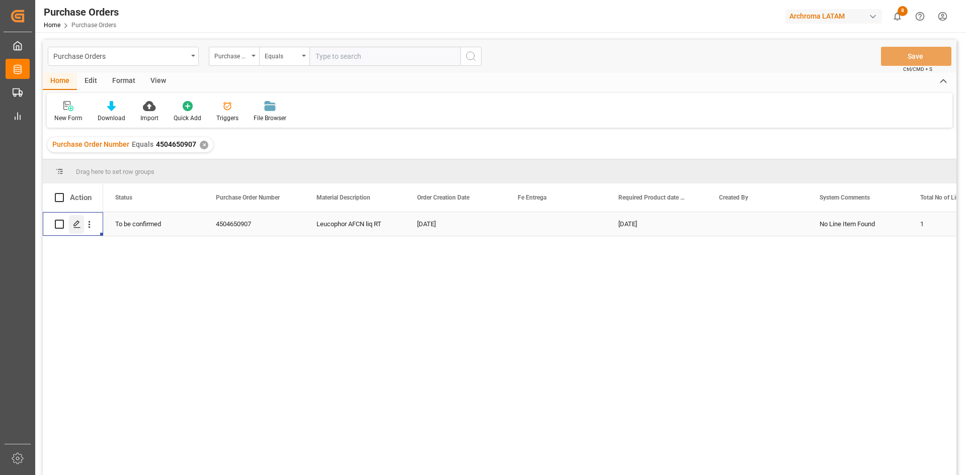
click at [77, 224] on polygon "Press SPACE to select this row." at bounding box center [76, 223] width 5 height 5
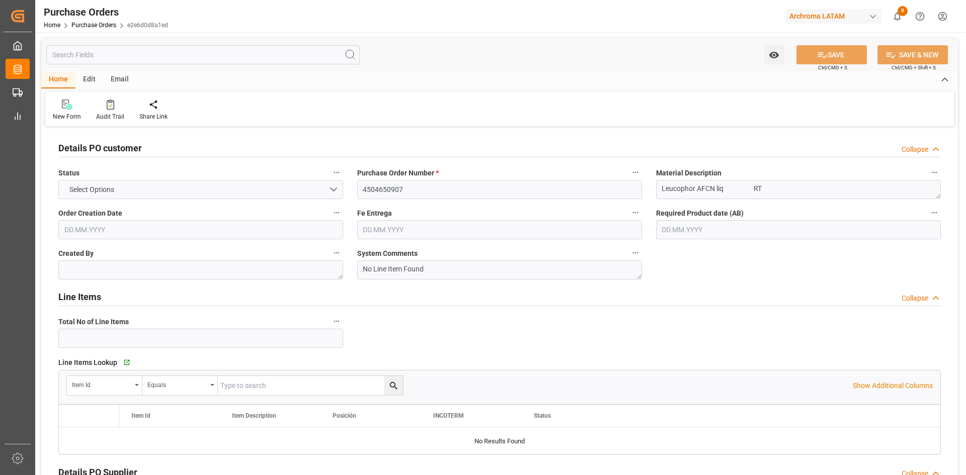
type input "1"
type input "[DATE]"
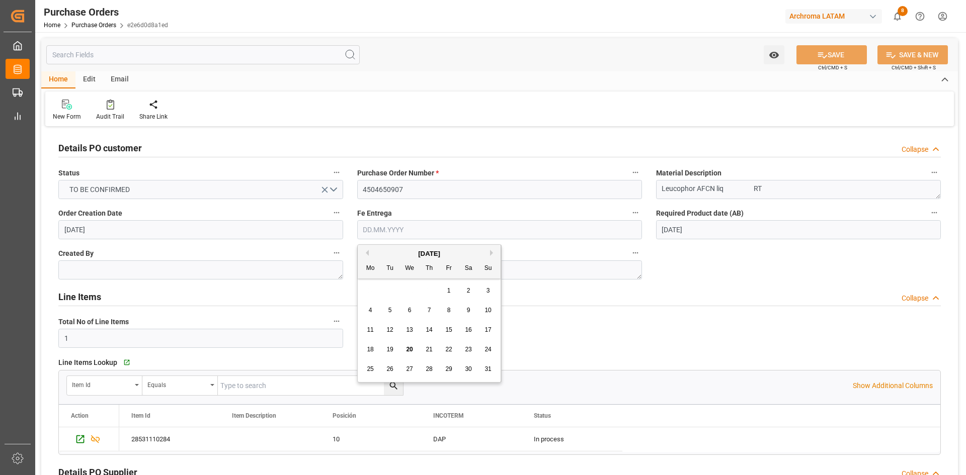
click at [432, 236] on input "text" at bounding box center [499, 229] width 285 height 19
click at [387, 279] on div "[DATE] Mo Tu We Th Fr Sa Su 28 29 30 31 1 2 3 4 5 6 7 8 9 10 11 12 13 14 15 16 …" at bounding box center [429, 313] width 143 height 137
click at [371, 371] on span "25" at bounding box center [370, 369] width 7 height 7
type input "[DATE]"
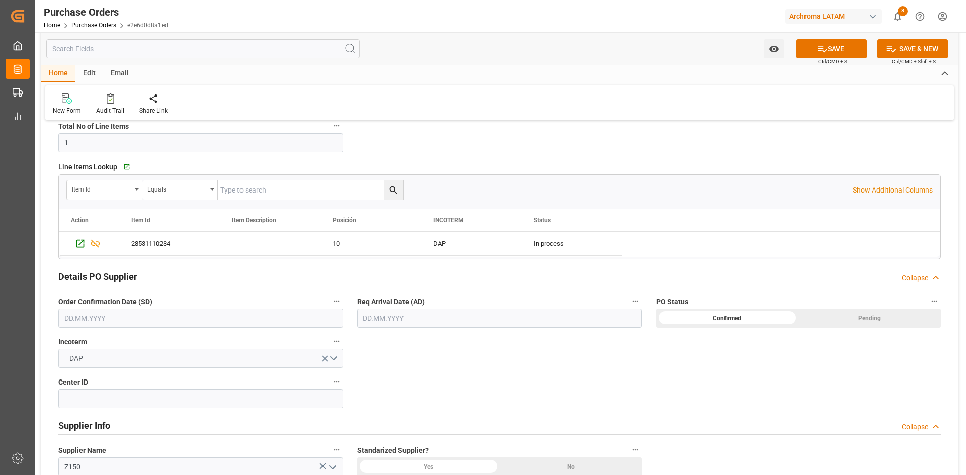
scroll to position [252, 0]
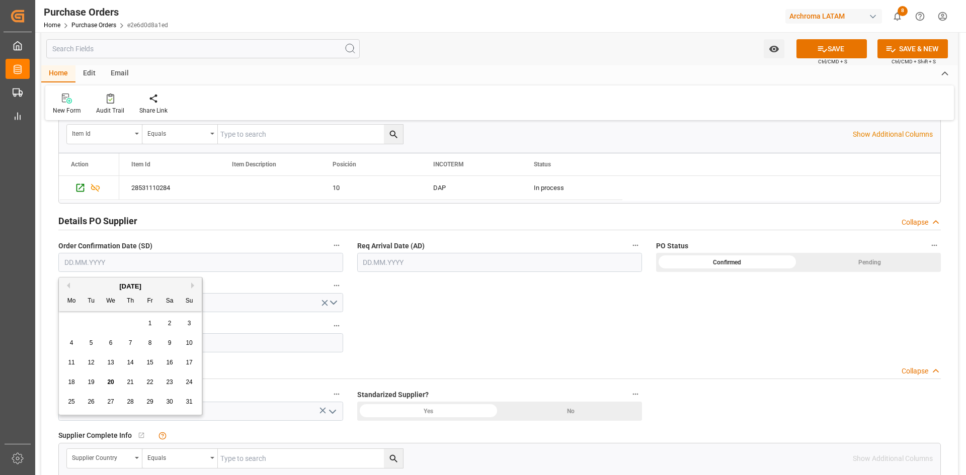
click at [168, 266] on input "text" at bounding box center [200, 262] width 285 height 19
click at [96, 317] on div "28 29 30 31 1 2 3" at bounding box center [130, 324] width 137 height 20
click at [92, 380] on span "19" at bounding box center [91, 382] width 7 height 7
type input "[DATE]"
click at [420, 257] on input "text" at bounding box center [499, 262] width 285 height 19
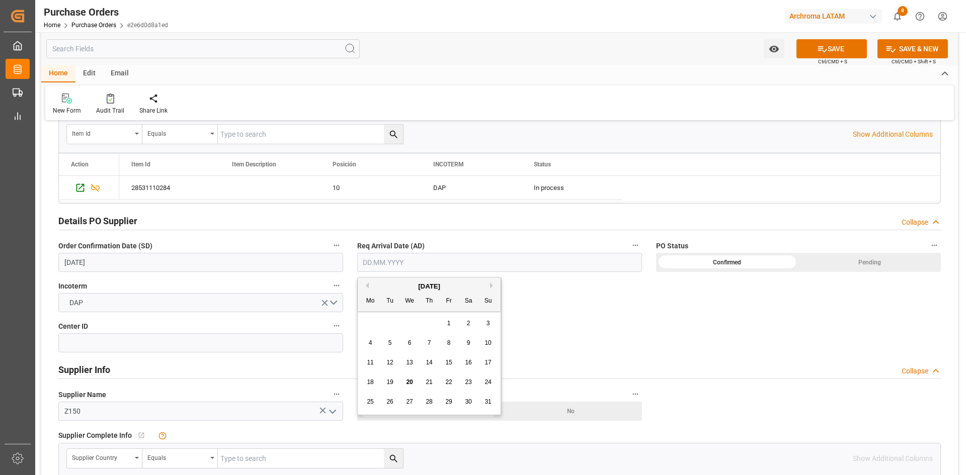
click at [387, 316] on div "28 29 30 31 1 2 3" at bounding box center [429, 324] width 137 height 20
click at [425, 383] on div "21" at bounding box center [429, 383] width 13 height 12
type input "[DATE]"
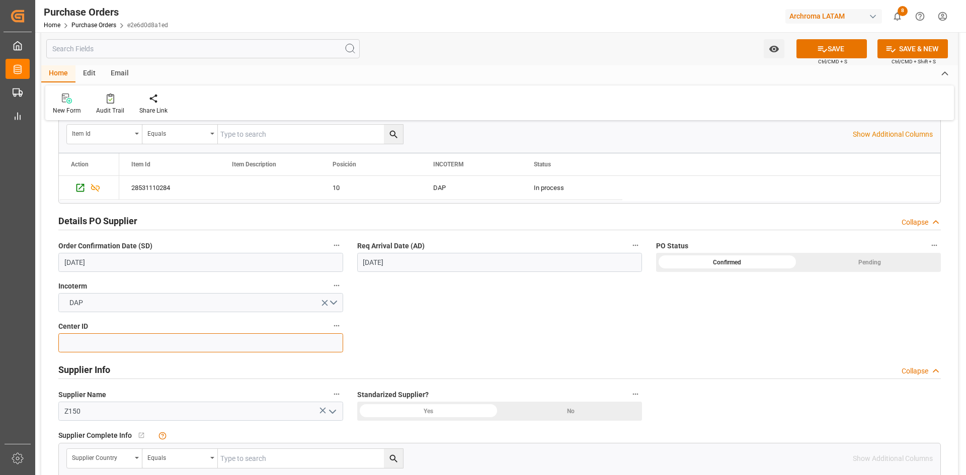
click at [303, 346] on input at bounding box center [200, 343] width 285 height 19
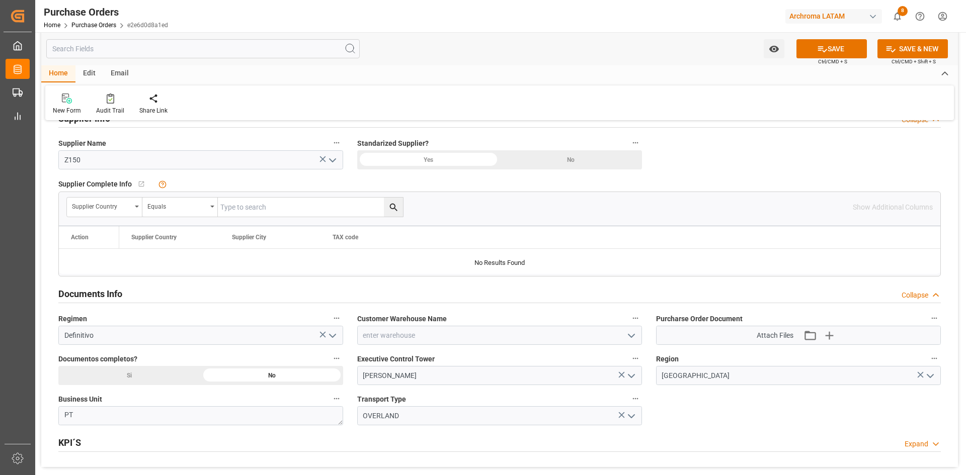
scroll to position [553, 0]
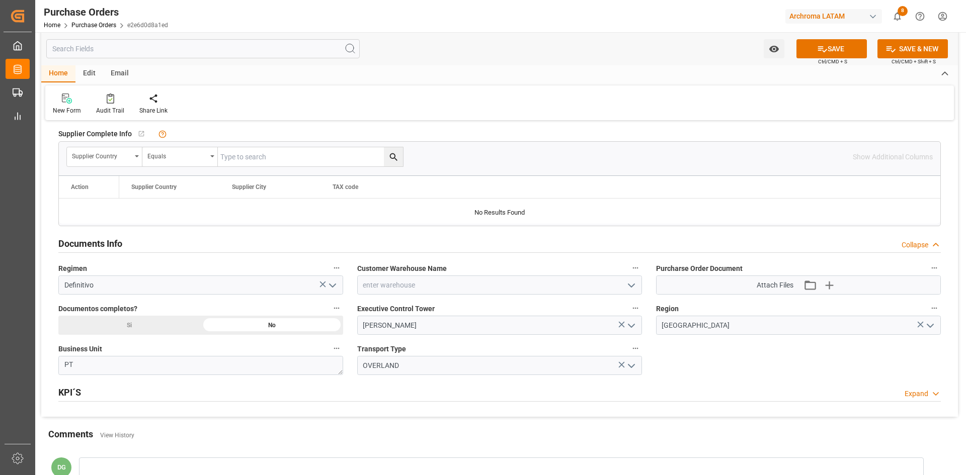
click at [633, 287] on icon "open menu" at bounding box center [631, 286] width 12 height 12
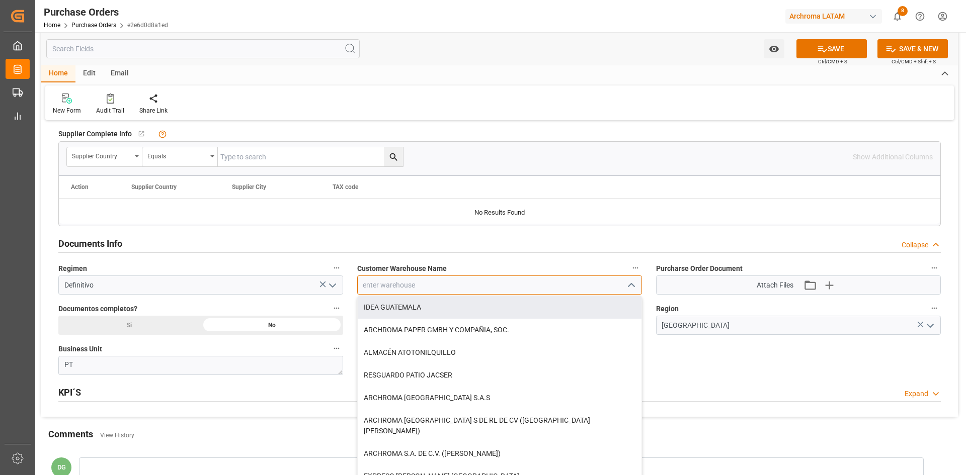
click at [410, 285] on input at bounding box center [499, 285] width 285 height 19
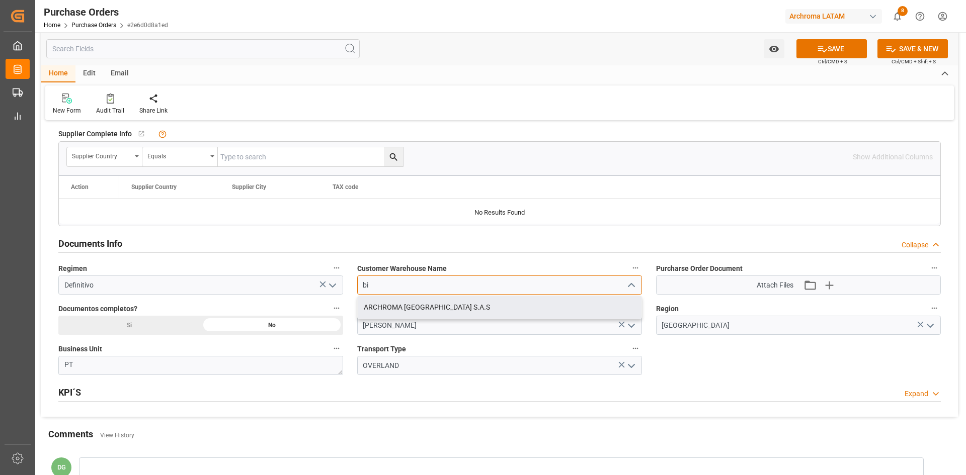
type input "b"
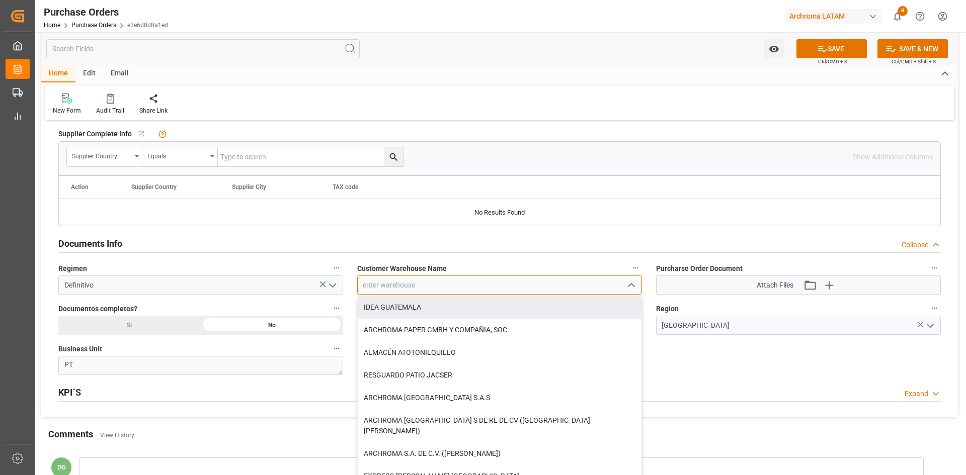
type input "q"
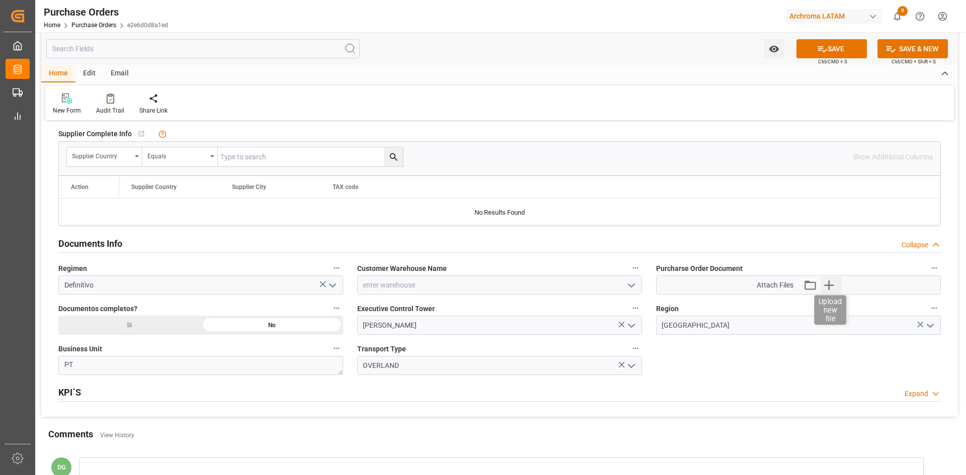
click at [834, 285] on icon "button" at bounding box center [829, 285] width 16 height 16
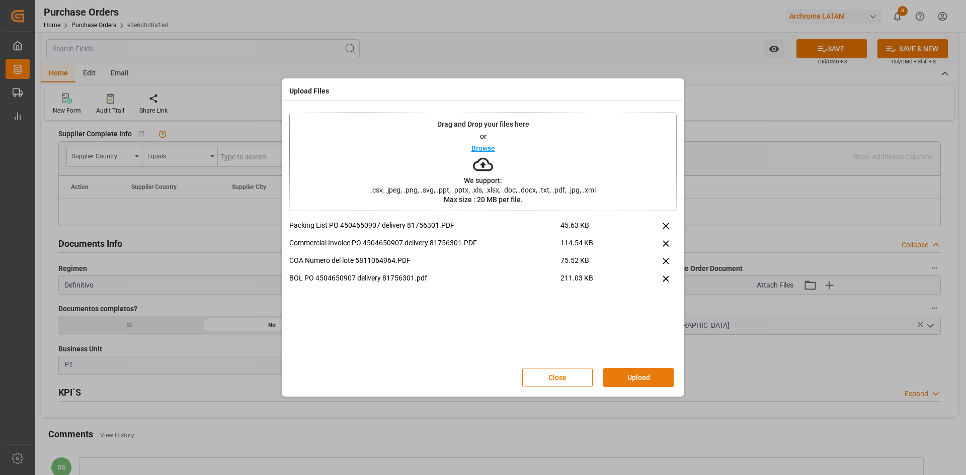
click at [636, 370] on button "Upload" at bounding box center [638, 377] width 70 height 19
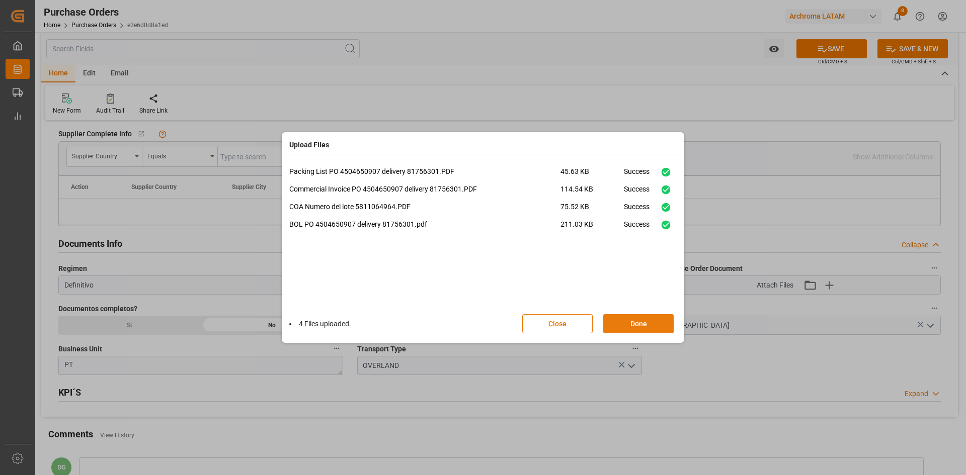
click at [641, 317] on button "Done" at bounding box center [638, 323] width 70 height 19
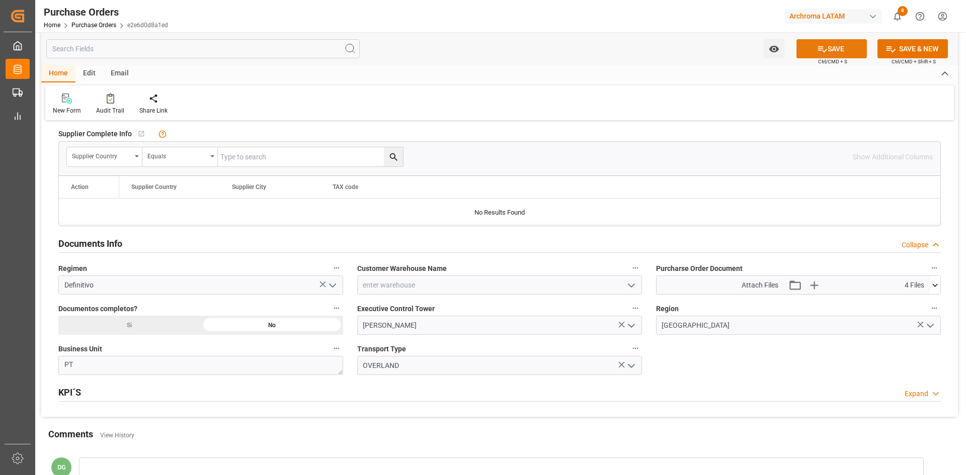
click at [824, 51] on icon at bounding box center [822, 49] width 11 height 11
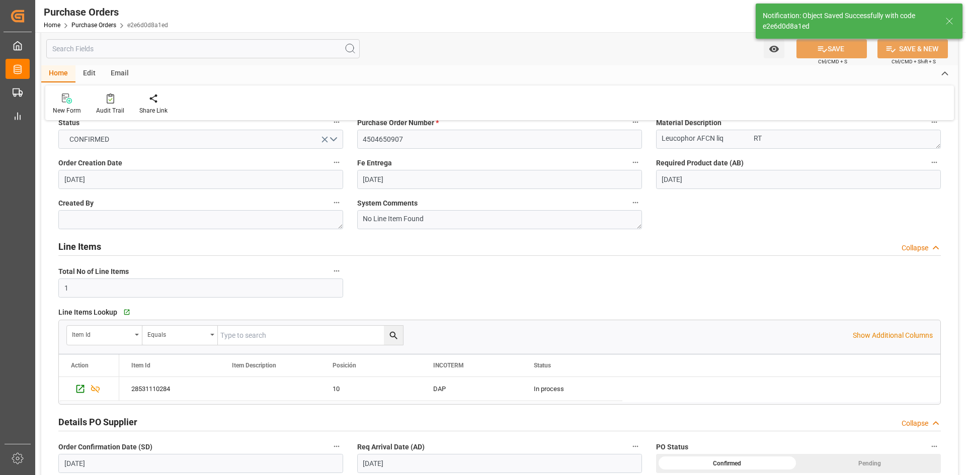
scroll to position [0, 0]
